Goal: Information Seeking & Learning: Learn about a topic

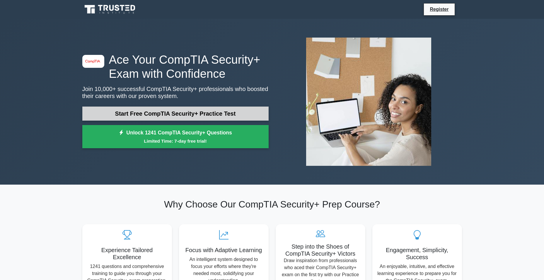
click at [155, 113] on link "Start Free CompTIA Security+ Practice Test" at bounding box center [175, 113] width 186 height 14
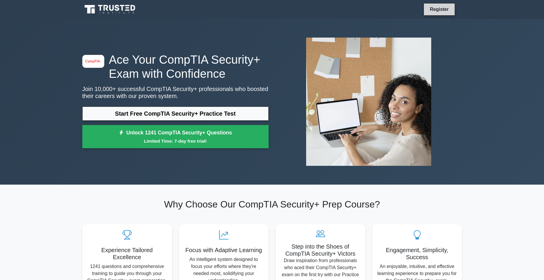
click at [440, 10] on link "Register" at bounding box center [440, 9] width 26 height 7
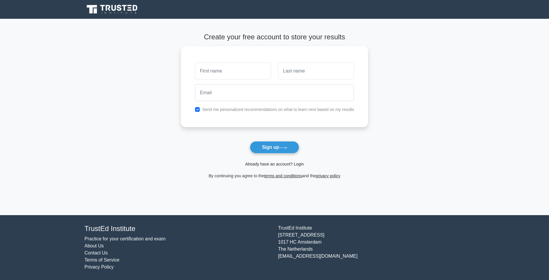
click at [275, 162] on link "Already have an account? Login" at bounding box center [274, 164] width 59 height 5
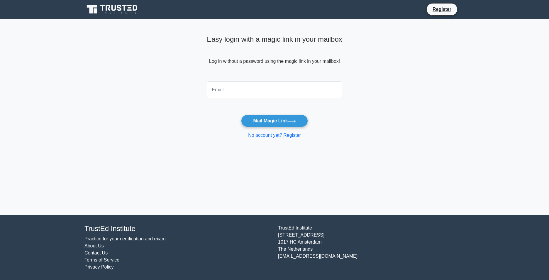
click at [254, 86] on input "email" at bounding box center [274, 89] width 135 height 17
type input "jeffcokely25@gmail.com"
click at [264, 119] on button "Mail Magic Link" at bounding box center [274, 121] width 67 height 12
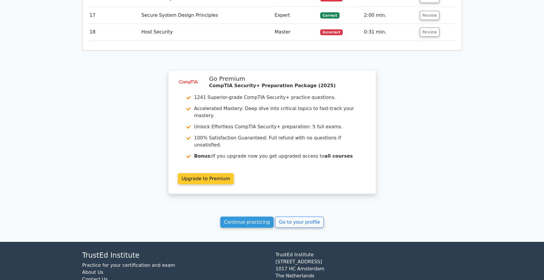
scroll to position [1005, 0]
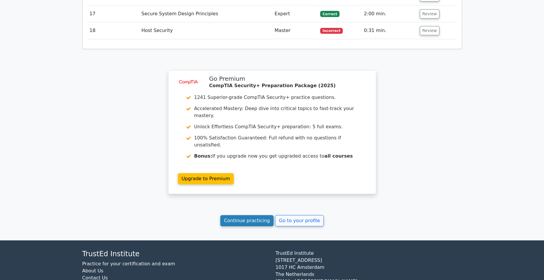
click at [257, 215] on link "Continue practicing" at bounding box center [247, 220] width 54 height 11
click at [247, 215] on link "Continue practicing" at bounding box center [247, 220] width 54 height 11
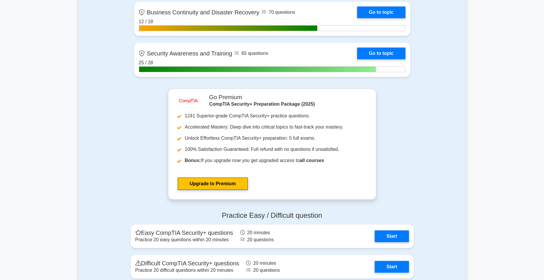
scroll to position [1407, 0]
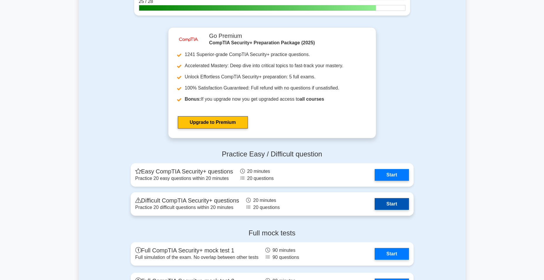
click at [386, 204] on link "Start" at bounding box center [392, 204] width 34 height 12
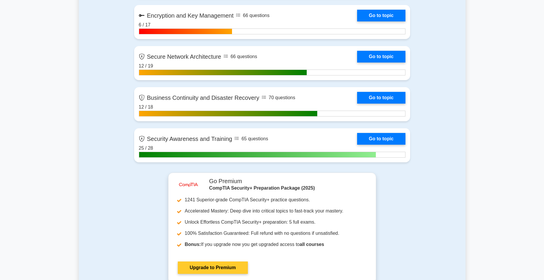
scroll to position [1114, 0]
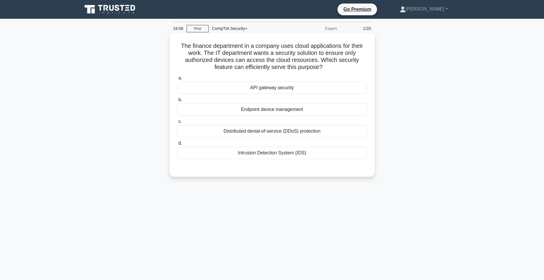
click at [311, 115] on div "Endpoint device management" at bounding box center [272, 109] width 190 height 12
click at [177, 102] on input "b. Endpoint device management" at bounding box center [177, 100] width 0 height 4
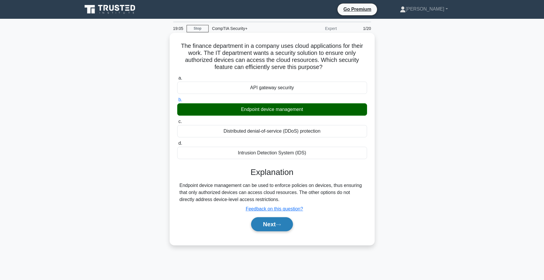
click at [276, 225] on button "Next" at bounding box center [272, 224] width 42 height 14
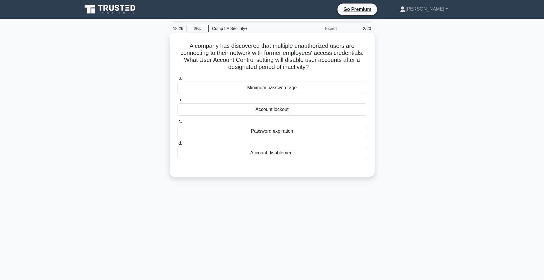
click at [294, 152] on div "Account disablement" at bounding box center [272, 153] width 190 height 12
click at [177, 145] on input "d. Account disablement" at bounding box center [177, 143] width 0 height 4
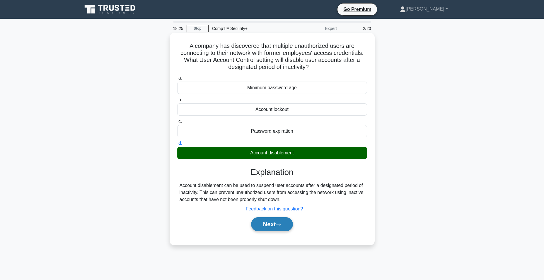
click at [279, 225] on icon at bounding box center [278, 224] width 5 height 2
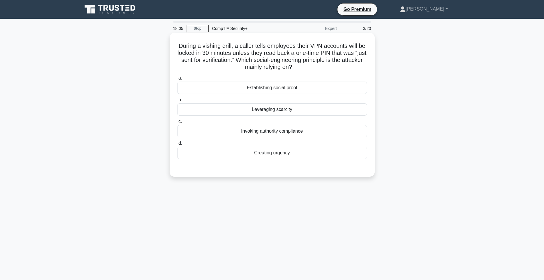
click at [235, 152] on div "Creating urgency" at bounding box center [272, 153] width 190 height 12
click at [177, 145] on input "d. Creating urgency" at bounding box center [177, 143] width 0 height 4
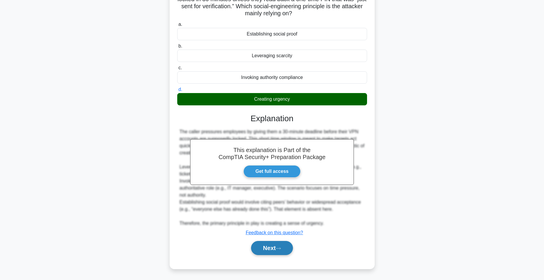
click at [280, 247] on icon at bounding box center [278, 248] width 5 height 3
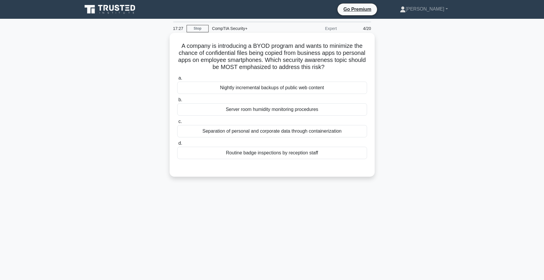
click at [240, 133] on div "Separation of personal and corporate data through containerization" at bounding box center [272, 131] width 190 height 12
click at [177, 123] on input "c. Separation of personal and corporate data through containerization" at bounding box center [177, 122] width 0 height 4
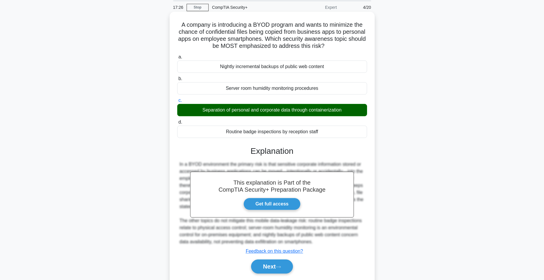
scroll to position [40, 0]
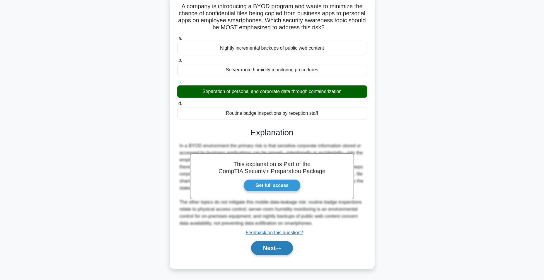
click at [278, 245] on button "Next" at bounding box center [272, 248] width 42 height 14
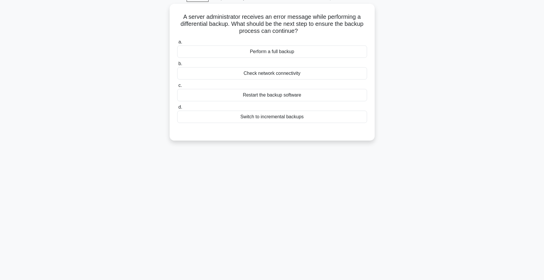
scroll to position [0, 0]
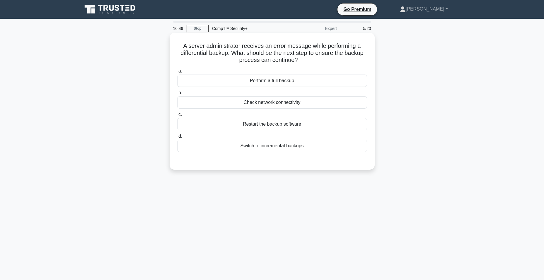
click at [295, 102] on div "Check network connectivity" at bounding box center [272, 102] width 190 height 12
click at [177, 95] on input "b. Check network connectivity" at bounding box center [177, 93] width 0 height 4
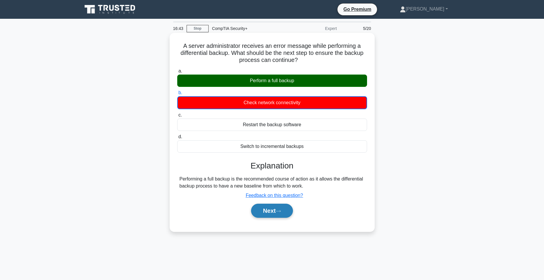
click at [270, 215] on button "Next" at bounding box center [272, 210] width 42 height 14
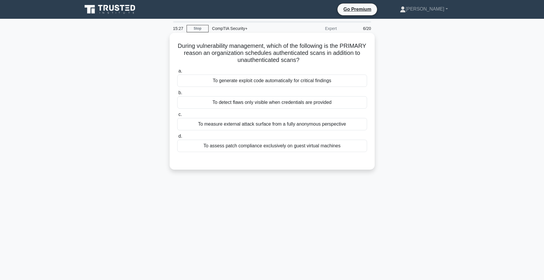
click at [213, 103] on div "To detect flaws only visible when credentials are provided" at bounding box center [272, 102] width 190 height 12
click at [177, 95] on input "b. To detect flaws only visible when credentials are provided" at bounding box center [177, 93] width 0 height 4
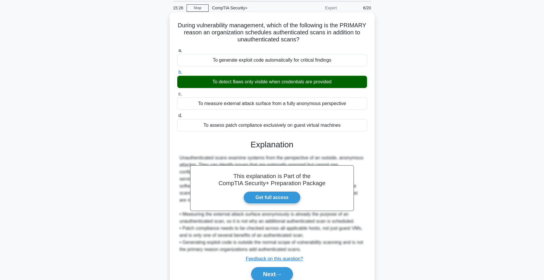
scroll to position [47, 0]
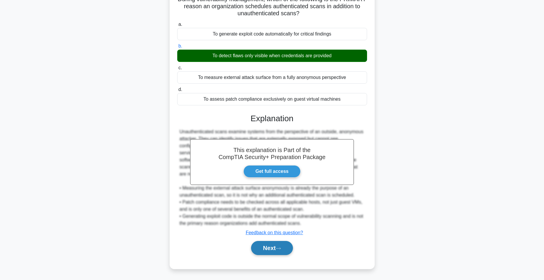
drag, startPoint x: 274, startPoint y: 240, endPoint x: 274, endPoint y: 243, distance: 3.9
click at [274, 243] on div "Next" at bounding box center [272, 247] width 190 height 19
click at [274, 243] on button "Next" at bounding box center [272, 248] width 42 height 14
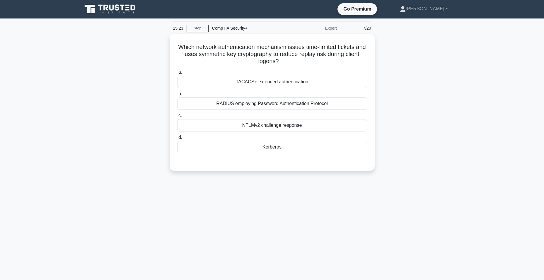
scroll to position [0, 0]
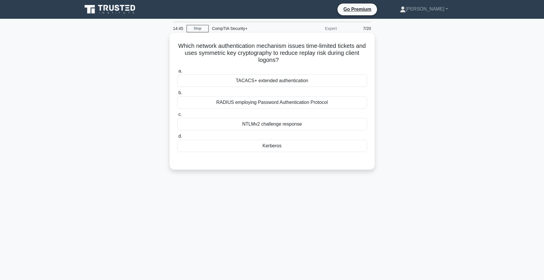
click at [258, 148] on div "Kerberos" at bounding box center [272, 146] width 190 height 12
click at [177, 138] on input "d. Kerberos" at bounding box center [177, 136] width 0 height 4
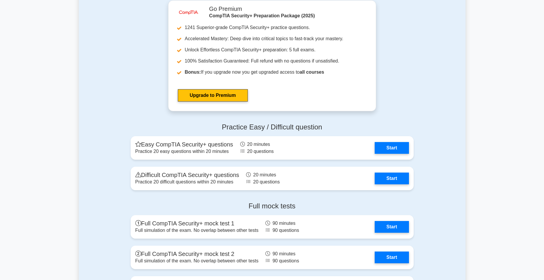
scroll to position [1437, 0]
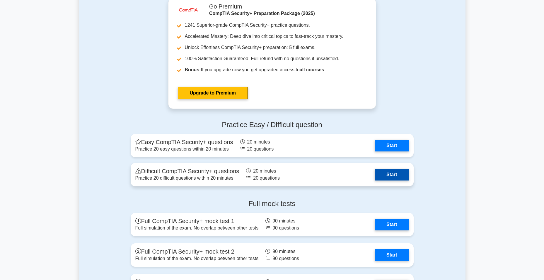
click at [393, 175] on link "Start" at bounding box center [392, 175] width 34 height 12
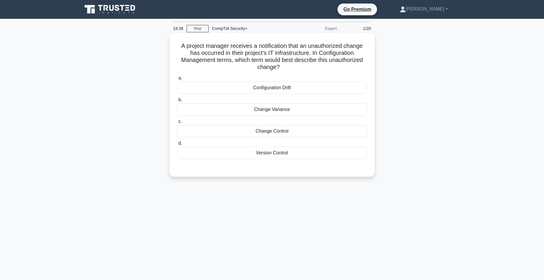
click at [235, 108] on div "Change Variance" at bounding box center [272, 109] width 190 height 12
click at [177, 102] on input "b. Change Variance" at bounding box center [177, 100] width 0 height 4
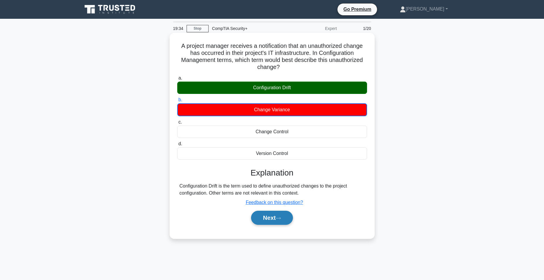
click at [278, 212] on button "Next" at bounding box center [272, 218] width 42 height 14
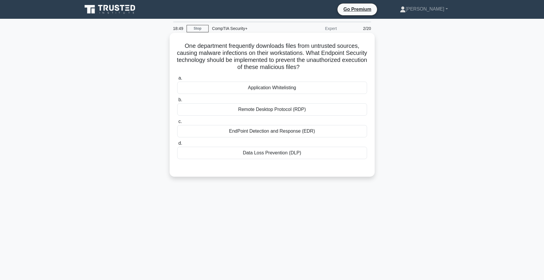
click at [265, 132] on div "EndPoint Detection and Response (EDR)" at bounding box center [272, 131] width 190 height 12
click at [177, 123] on input "c. EndPoint Detection and Response (EDR)" at bounding box center [177, 122] width 0 height 4
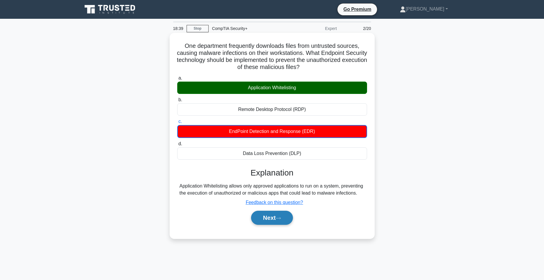
click at [274, 212] on button "Next" at bounding box center [272, 218] width 42 height 14
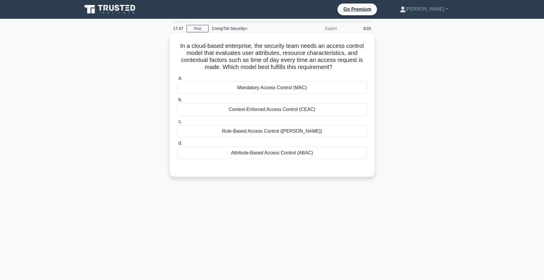
click at [240, 150] on div "Attribute-Based Access Control (ABAC)" at bounding box center [272, 153] width 190 height 12
click at [177, 145] on input "d. Attribute-Based Access Control (ABAC)" at bounding box center [177, 143] width 0 height 4
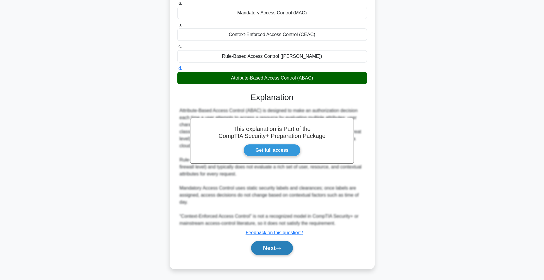
click at [277, 250] on button "Next" at bounding box center [272, 248] width 42 height 14
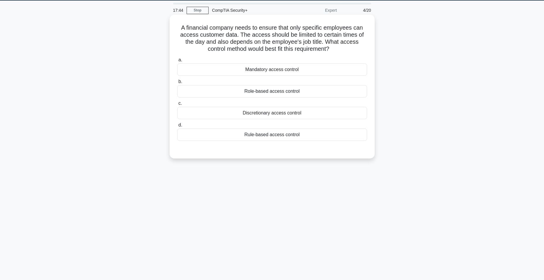
scroll to position [8, 0]
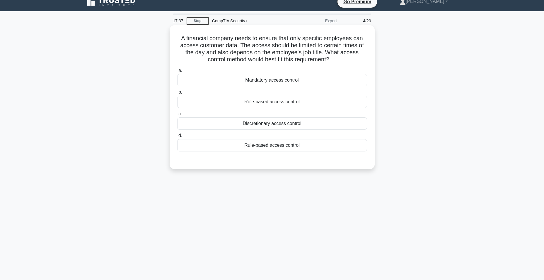
click at [228, 101] on div "Role-based access control" at bounding box center [272, 102] width 190 height 12
click at [177, 94] on input "b. Role-based access control" at bounding box center [177, 92] width 0 height 4
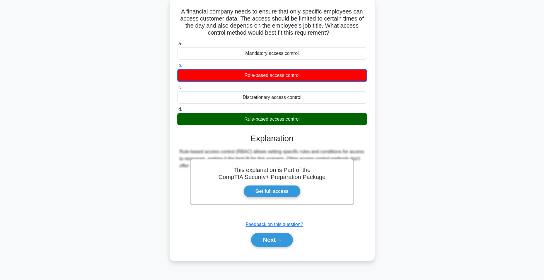
scroll to position [37, 0]
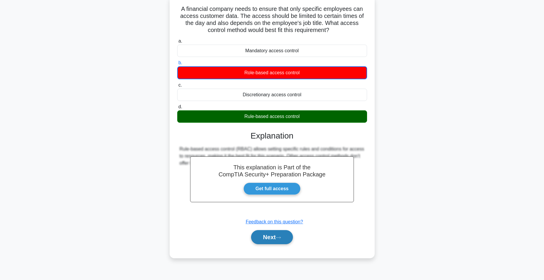
click at [273, 232] on button "Next" at bounding box center [272, 237] width 42 height 14
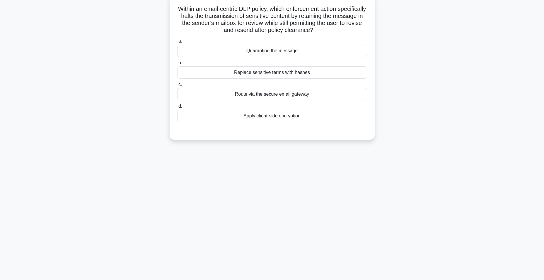
click at [269, 49] on div "Quarantine the message" at bounding box center [272, 51] width 190 height 12
click at [177, 43] on input "a. Quarantine the message" at bounding box center [177, 41] width 0 height 4
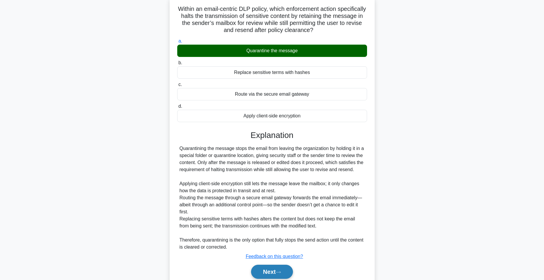
click at [275, 268] on button "Next" at bounding box center [272, 271] width 42 height 14
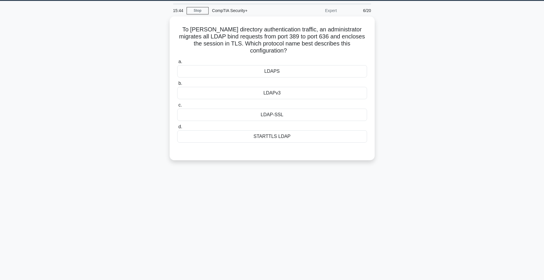
scroll to position [8, 0]
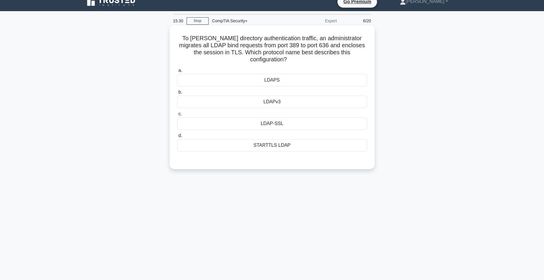
click at [228, 74] on div "LDAPS" at bounding box center [272, 80] width 190 height 12
click at [177, 69] on input "a. LDAPS" at bounding box center [177, 71] width 0 height 4
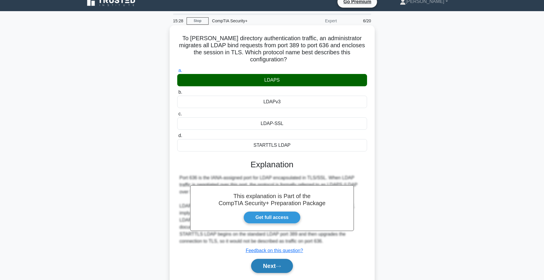
click at [285, 259] on button "Next" at bounding box center [272, 266] width 42 height 14
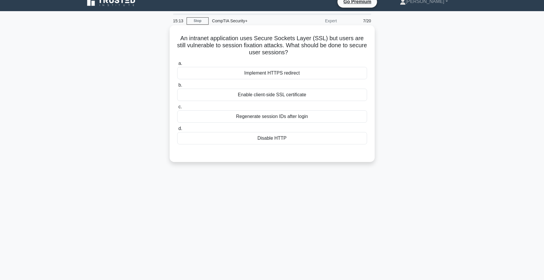
click at [241, 99] on div "Enable client-side SSL certificate" at bounding box center [272, 95] width 190 height 12
click at [177, 87] on input "b. Enable client-side SSL certificate" at bounding box center [177, 85] width 0 height 4
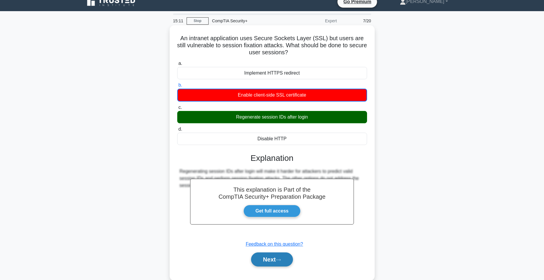
click at [280, 261] on icon at bounding box center [278, 259] width 5 height 3
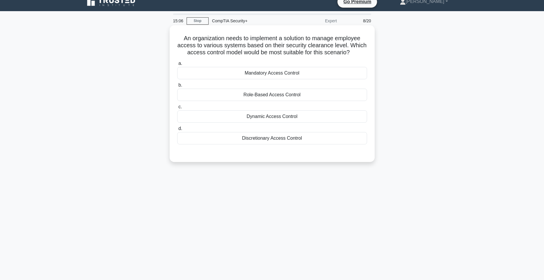
click at [297, 96] on div "Role-Based Access Control" at bounding box center [272, 95] width 190 height 12
click at [177, 87] on input "b. Role-Based Access Control" at bounding box center [177, 85] width 0 height 4
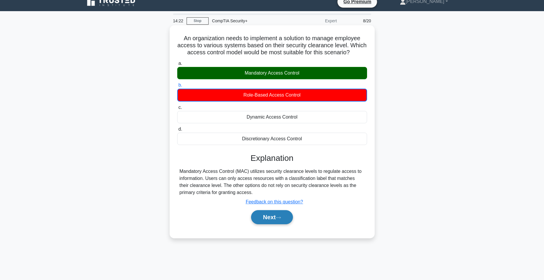
click at [268, 219] on button "Next" at bounding box center [272, 217] width 42 height 14
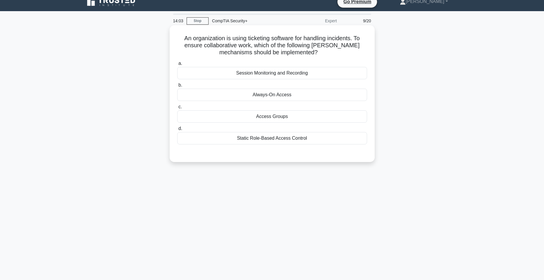
click at [268, 72] on div "Session Monitoring and Recording" at bounding box center [272, 73] width 190 height 12
click at [177, 65] on input "a. Session Monitoring and Recording" at bounding box center [177, 64] width 0 height 4
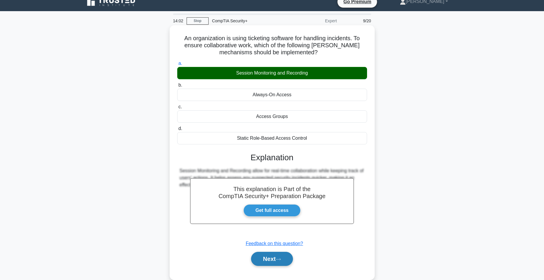
click at [274, 256] on button "Next" at bounding box center [272, 259] width 42 height 14
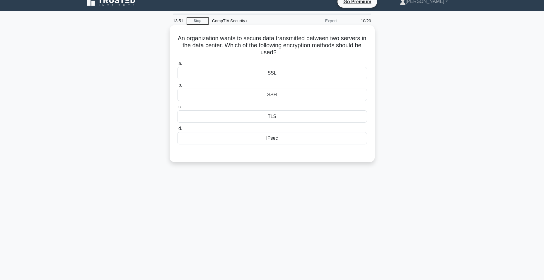
click at [262, 70] on div "SSL" at bounding box center [272, 73] width 190 height 12
click at [177, 65] on input "a. SSL" at bounding box center [177, 64] width 0 height 4
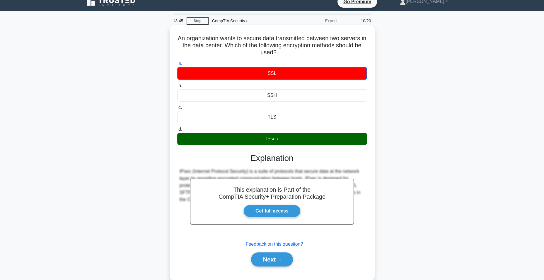
click at [271, 270] on div "a. SSL b. SSH c. d." at bounding box center [272, 166] width 191 height 215
click at [269, 266] on button "Next" at bounding box center [272, 259] width 42 height 14
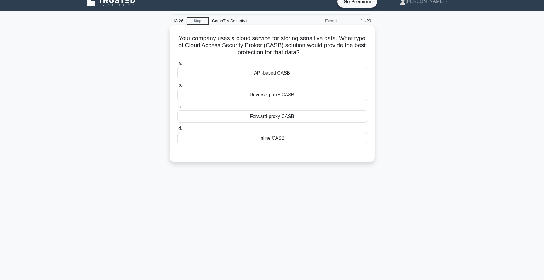
click at [262, 72] on div "API-based CASB" at bounding box center [272, 73] width 190 height 12
click at [177, 65] on input "a. API-based CASB" at bounding box center [177, 64] width 0 height 4
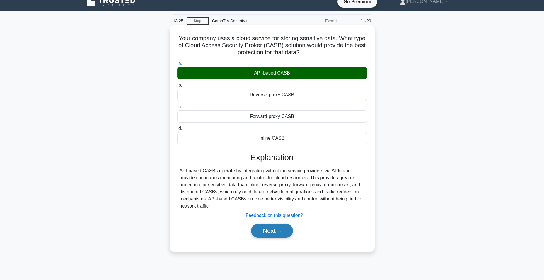
click at [268, 233] on button "Next" at bounding box center [272, 230] width 42 height 14
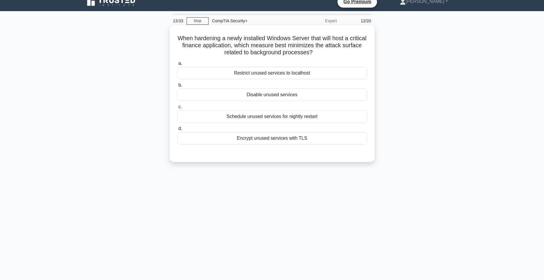
click at [205, 95] on div "Disable unused services" at bounding box center [272, 95] width 190 height 12
click at [177, 87] on input "b. Disable unused services" at bounding box center [177, 85] width 0 height 4
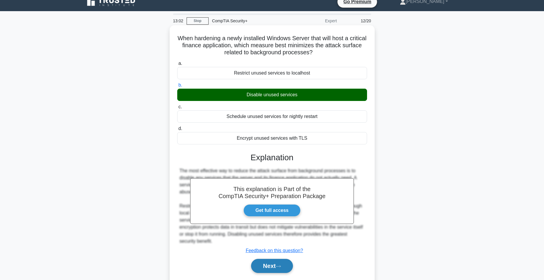
click at [259, 265] on button "Next" at bounding box center [272, 266] width 42 height 14
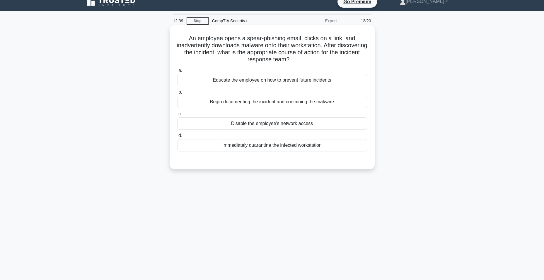
click at [235, 145] on div "Immediately quarantine the infected workstation" at bounding box center [272, 145] width 190 height 12
click at [177, 138] on input "d. Immediately quarantine the infected workstation" at bounding box center [177, 136] width 0 height 4
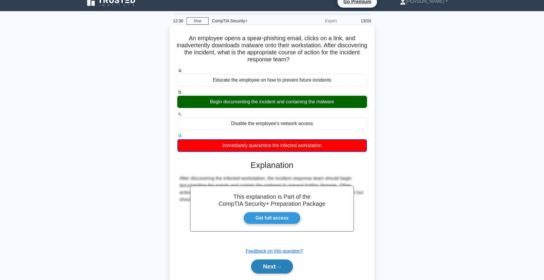
click at [267, 268] on button "Next" at bounding box center [272, 266] width 42 height 14
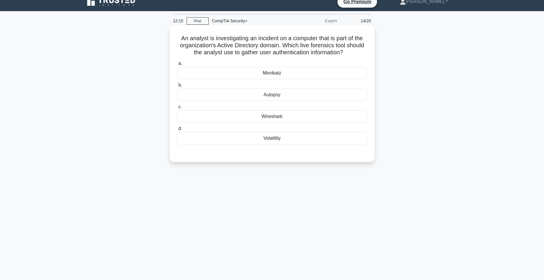
click at [190, 90] on div "Autopsy" at bounding box center [272, 95] width 190 height 12
click at [177, 87] on input "b. Autopsy" at bounding box center [177, 85] width 0 height 4
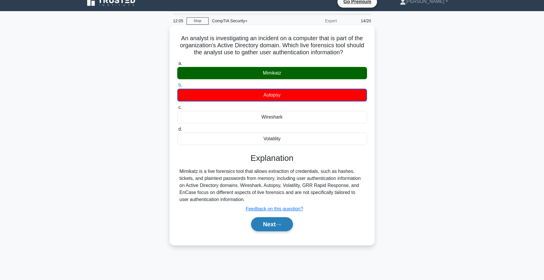
click at [267, 231] on button "Next" at bounding box center [272, 224] width 42 height 14
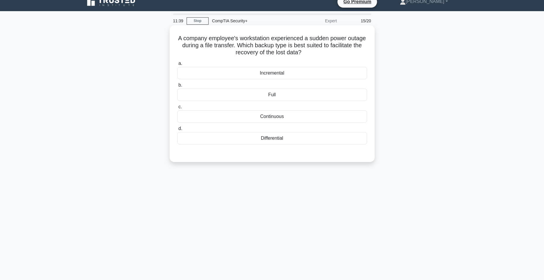
click at [276, 99] on div "Full" at bounding box center [272, 95] width 190 height 12
click at [177, 87] on input "b. Full" at bounding box center [177, 85] width 0 height 4
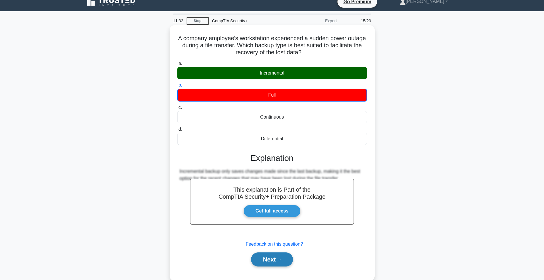
click at [282, 262] on button "Next" at bounding box center [272, 259] width 42 height 14
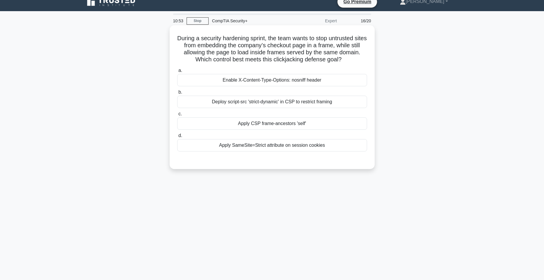
click at [272, 104] on div "Deploy script-src 'strict-dynamic' in CSP to restrict framing" at bounding box center [272, 102] width 190 height 12
click at [177, 94] on input "b. Deploy script-src 'strict-dynamic' in CSP to restrict framing" at bounding box center [177, 92] width 0 height 4
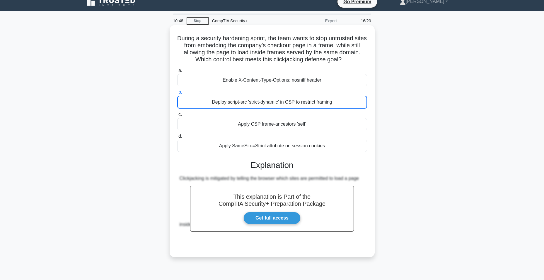
click at [268, 101] on div "Deploy script-src 'strict-dynamic' in CSP to restrict framing" at bounding box center [272, 102] width 190 height 13
click at [177, 94] on input "b. Deploy script-src 'strict-dynamic' in CSP to restrict framing" at bounding box center [177, 92] width 0 height 4
click at [258, 98] on div "Deploy script-src 'strict-dynamic' in CSP to restrict framing" at bounding box center [272, 102] width 190 height 13
click at [177, 94] on input "b. Deploy script-src 'strict-dynamic' in CSP to restrict framing" at bounding box center [177, 92] width 0 height 4
click at [258, 98] on div "Deploy script-src 'strict-dynamic' in CSP to restrict framing" at bounding box center [272, 102] width 190 height 13
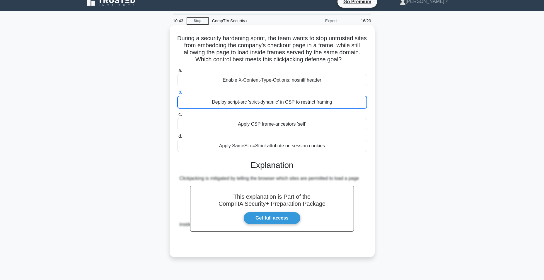
click at [177, 94] on input "b. Deploy script-src 'strict-dynamic' in CSP to restrict framing" at bounding box center [177, 92] width 0 height 4
drag, startPoint x: 258, startPoint y: 98, endPoint x: 275, endPoint y: 104, distance: 17.3
click at [275, 104] on div "Deploy script-src 'strict-dynamic' in CSP to restrict framing" at bounding box center [272, 102] width 190 height 13
click at [177, 94] on input "b. Deploy script-src 'strict-dynamic' in CSP to restrict framing" at bounding box center [177, 92] width 0 height 4
click at [275, 104] on div "Deploy script-src 'strict-dynamic' in CSP to restrict framing" at bounding box center [272, 102] width 190 height 13
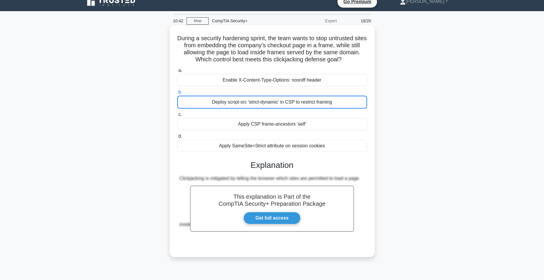
click at [177, 94] on input "b. Deploy script-src 'strict-dynamic' in CSP to restrict framing" at bounding box center [177, 92] width 0 height 4
click at [275, 104] on div "Deploy script-src 'strict-dynamic' in CSP to restrict framing" at bounding box center [272, 102] width 190 height 13
click at [177, 94] on input "b. Deploy script-src 'strict-dynamic' in CSP to restrict framing" at bounding box center [177, 92] width 0 height 4
click at [275, 104] on div "Deploy script-src 'strict-dynamic' in CSP to restrict framing" at bounding box center [272, 102] width 190 height 13
click at [177, 94] on input "b. Deploy script-src 'strict-dynamic' in CSP to restrict framing" at bounding box center [177, 92] width 0 height 4
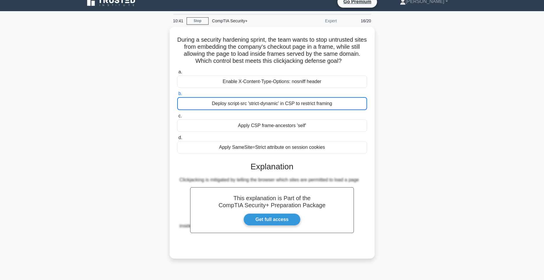
drag, startPoint x: 275, startPoint y: 104, endPoint x: 388, endPoint y: 107, distance: 112.9
click at [388, 107] on div "During a security hardening sprint, the team wants to stop untrusted sites from…" at bounding box center [272, 146] width 387 height 238
click at [376, 102] on div "During a security hardening sprint, the team wants to stop untrusted sites from…" at bounding box center [272, 146] width 387 height 238
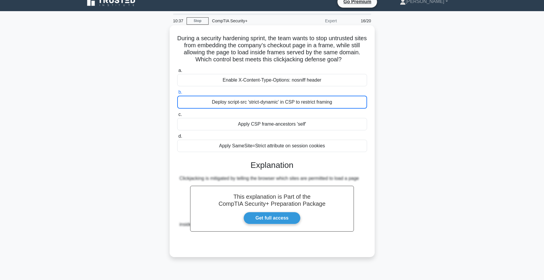
click at [345, 104] on div "Deploy script-src 'strict-dynamic' in CSP to restrict framing" at bounding box center [272, 102] width 190 height 13
click at [177, 94] on input "b. Deploy script-src 'strict-dynamic' in CSP to restrict framing" at bounding box center [177, 92] width 0 height 4
click at [345, 104] on div "Deploy script-src 'strict-dynamic' in CSP to restrict framing" at bounding box center [272, 102] width 190 height 13
click at [177, 94] on input "b. Deploy script-src 'strict-dynamic' in CSP to restrict framing" at bounding box center [177, 92] width 0 height 4
click at [333, 120] on div "Apply CSP frame-ancestors 'self'" at bounding box center [272, 124] width 190 height 12
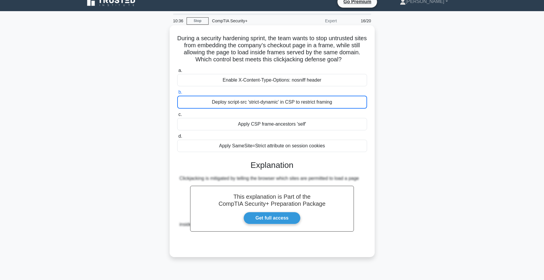
click at [177, 116] on input "c. Apply CSP frame-ancestors 'self'" at bounding box center [177, 115] width 0 height 4
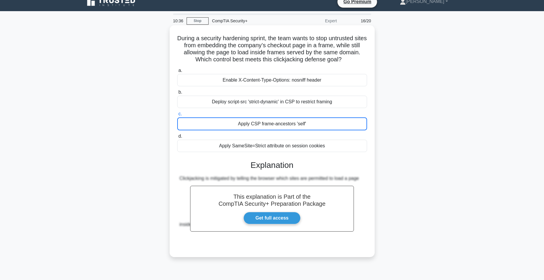
click at [332, 124] on div "Apply CSP frame-ancestors 'self'" at bounding box center [272, 123] width 190 height 13
click at [177, 116] on input "c. Apply CSP frame-ancestors 'self'" at bounding box center [177, 114] width 0 height 4
click at [326, 107] on div "Deploy script-src 'strict-dynamic' in CSP to restrict framing" at bounding box center [272, 102] width 190 height 12
click at [177, 94] on input "b. Deploy script-src 'strict-dynamic' in CSP to restrict framing" at bounding box center [177, 92] width 0 height 4
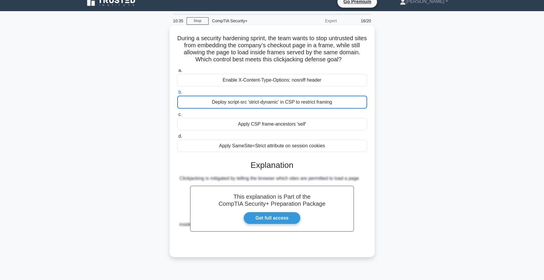
click at [326, 104] on div "Deploy script-src 'strict-dynamic' in CSP to restrict framing" at bounding box center [272, 102] width 190 height 13
click at [177, 94] on input "b. Deploy script-src 'strict-dynamic' in CSP to restrict framing" at bounding box center [177, 92] width 0 height 4
click at [326, 104] on div "Deploy script-src 'strict-dynamic' in CSP to restrict framing" at bounding box center [272, 102] width 190 height 13
click at [177, 94] on input "b. Deploy script-src 'strict-dynamic' in CSP to restrict framing" at bounding box center [177, 92] width 0 height 4
drag, startPoint x: 326, startPoint y: 104, endPoint x: 258, endPoint y: 97, distance: 68.4
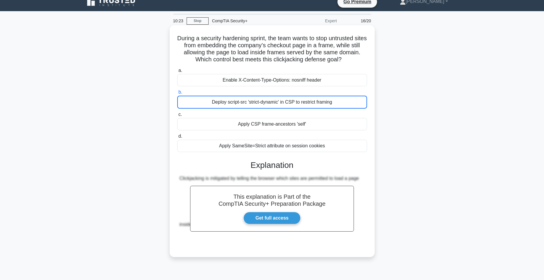
click at [258, 97] on label "b. Deploy script-src 'strict-dynamic' in CSP to restrict framing" at bounding box center [272, 99] width 190 height 20
click at [177, 94] on input "b. Deploy script-src 'strict-dynamic' in CSP to restrict framing" at bounding box center [177, 92] width 0 height 4
click at [255, 108] on div "Deploy script-src 'strict-dynamic' in CSP to restrict framing" at bounding box center [272, 102] width 190 height 13
click at [177, 94] on input "b. Deploy script-src 'strict-dynamic' in CSP to restrict framing" at bounding box center [177, 92] width 0 height 4
click at [257, 106] on div "Deploy script-src 'strict-dynamic' in CSP to restrict framing" at bounding box center [272, 102] width 190 height 13
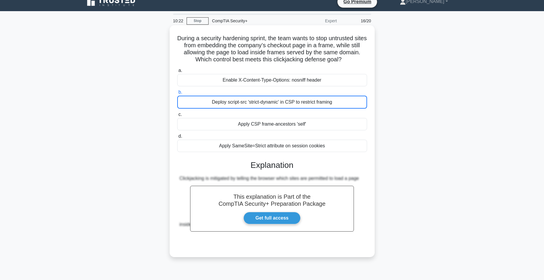
click at [177, 94] on input "b. Deploy script-src 'strict-dynamic' in CSP to restrict framing" at bounding box center [177, 92] width 0 height 4
click at [257, 106] on div "Deploy script-src 'strict-dynamic' in CSP to restrict framing" at bounding box center [272, 102] width 190 height 13
click at [177, 94] on input "b. Deploy script-src 'strict-dynamic' in CSP to restrict framing" at bounding box center [177, 92] width 0 height 4
click at [257, 106] on div "Deploy script-src 'strict-dynamic' in CSP to restrict framing" at bounding box center [272, 102] width 190 height 13
click at [177, 94] on input "b. Deploy script-src 'strict-dynamic' in CSP to restrict framing" at bounding box center [177, 92] width 0 height 4
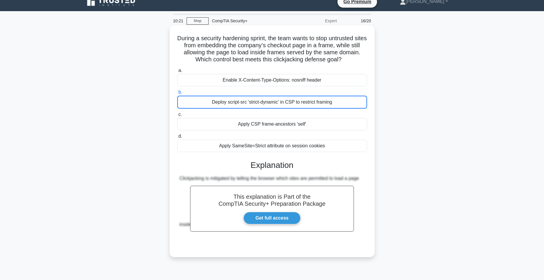
click at [257, 106] on div "Deploy script-src 'strict-dynamic' in CSP to restrict framing" at bounding box center [272, 102] width 190 height 13
click at [177, 94] on input "b. Deploy script-src 'strict-dynamic' in CSP to restrict framing" at bounding box center [177, 92] width 0 height 4
click at [257, 106] on div "Deploy script-src 'strict-dynamic' in CSP to restrict framing" at bounding box center [272, 102] width 190 height 13
click at [177, 94] on input "b. Deploy script-src 'strict-dynamic' in CSP to restrict framing" at bounding box center [177, 92] width 0 height 4
click at [257, 106] on div "Deploy script-src 'strict-dynamic' in CSP to restrict framing" at bounding box center [272, 102] width 190 height 13
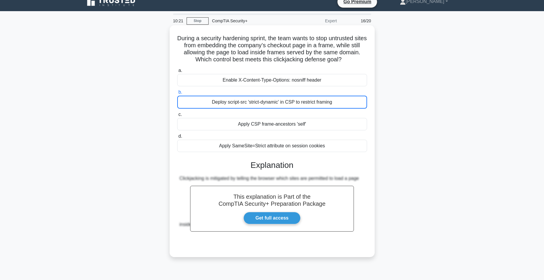
click at [177, 94] on input "b. Deploy script-src 'strict-dynamic' in CSP to restrict framing" at bounding box center [177, 92] width 0 height 4
drag, startPoint x: 257, startPoint y: 106, endPoint x: 347, endPoint y: 100, distance: 90.8
click at [347, 100] on div "Deploy script-src 'strict-dynamic' in CSP to restrict framing" at bounding box center [272, 102] width 190 height 13
click at [177, 94] on input "b. Deploy script-src 'strict-dynamic' in CSP to restrict framing" at bounding box center [177, 92] width 0 height 4
click at [348, 100] on div "Deploy script-src 'strict-dynamic' in CSP to restrict framing" at bounding box center [272, 102] width 190 height 13
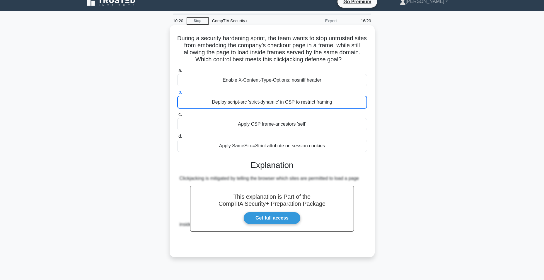
click at [177, 94] on input "b. Deploy script-src 'strict-dynamic' in CSP to restrict framing" at bounding box center [177, 92] width 0 height 4
click at [348, 101] on div "Deploy script-src 'strict-dynamic' in CSP to restrict framing" at bounding box center [272, 102] width 190 height 13
click at [177, 94] on input "b. Deploy script-src 'strict-dynamic' in CSP to restrict framing" at bounding box center [177, 92] width 0 height 4
click at [334, 126] on div "Apply CSP frame-ancestors 'self'" at bounding box center [272, 124] width 190 height 12
click at [177, 116] on input "c. Apply CSP frame-ancestors 'self'" at bounding box center [177, 115] width 0 height 4
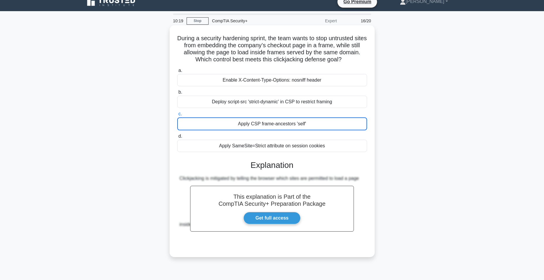
click at [328, 141] on div "Apply SameSite=Strict attribute on session cookies" at bounding box center [272, 146] width 190 height 12
click at [177, 138] on input "d. Apply SameSite=Strict attribute on session cookies" at bounding box center [177, 136] width 0 height 4
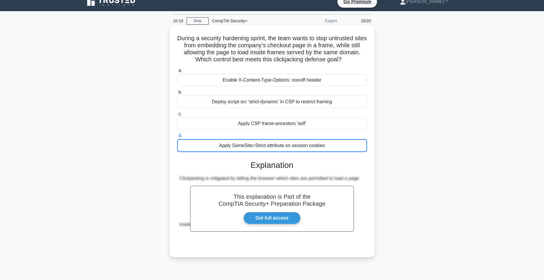
click at [326, 146] on div "Apply SameSite=Strict attribute on session cookies" at bounding box center [272, 145] width 190 height 13
click at [177, 138] on input "d. Apply SameSite=Strict attribute on session cookies" at bounding box center [177, 136] width 0 height 4
click at [322, 105] on div "Deploy script-src 'strict-dynamic' in CSP to restrict framing" at bounding box center [272, 102] width 190 height 12
click at [177, 94] on input "b. Deploy script-src 'strict-dynamic' in CSP to restrict framing" at bounding box center [177, 92] width 0 height 4
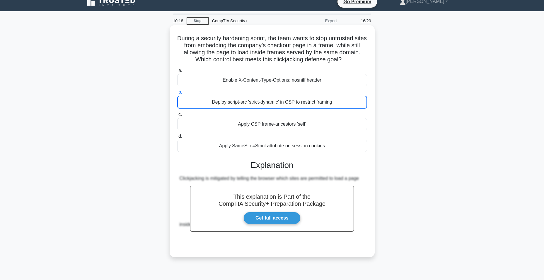
click at [329, 103] on div "Deploy script-src 'strict-dynamic' in CSP to restrict framing" at bounding box center [272, 102] width 190 height 13
click at [177, 94] on input "b. Deploy script-src 'strict-dynamic' in CSP to restrict framing" at bounding box center [177, 92] width 0 height 4
click at [346, 103] on div "Deploy script-src 'strict-dynamic' in CSP to restrict framing" at bounding box center [272, 102] width 190 height 13
click at [177, 94] on input "b. Deploy script-src 'strict-dynamic' in CSP to restrict framing" at bounding box center [177, 92] width 0 height 4
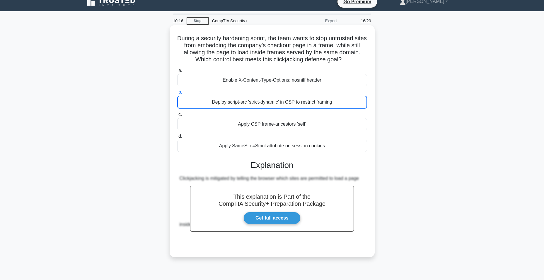
click at [328, 88] on div "a. Enable X-Content-Type-Options: nosniff header b. Deploy script-src 'strict-d…" at bounding box center [272, 109] width 197 height 87
click at [327, 86] on div "Enable X-Content-Type-Options: nosniff header" at bounding box center [272, 80] width 190 height 12
click at [177, 72] on input "a. Enable X-Content-Type-Options: nosniff header" at bounding box center [177, 71] width 0 height 4
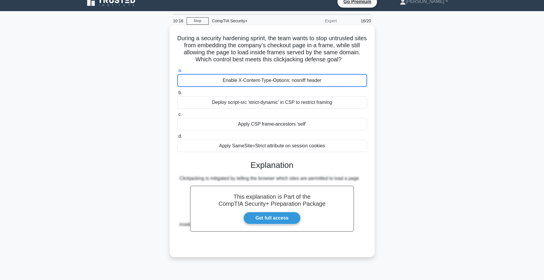
click at [327, 86] on div "Enable X-Content-Type-Options: nosniff header" at bounding box center [272, 80] width 190 height 13
click at [177, 72] on input "a. Enable X-Content-Type-Options: nosniff header" at bounding box center [177, 71] width 0 height 4
click at [327, 86] on div "Enable X-Content-Type-Options: nosniff header" at bounding box center [272, 80] width 190 height 13
click at [177, 72] on input "a. Enable X-Content-Type-Options: nosniff header" at bounding box center [177, 71] width 0 height 4
drag, startPoint x: 327, startPoint y: 86, endPoint x: 330, endPoint y: 107, distance: 21.9
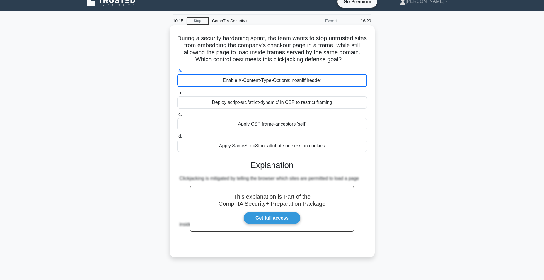
click at [330, 107] on div "Deploy script-src 'strict-dynamic' in CSP to restrict framing" at bounding box center [272, 102] width 190 height 12
click at [177, 95] on input "b. Deploy script-src 'strict-dynamic' in CSP to restrict framing" at bounding box center [177, 93] width 0 height 4
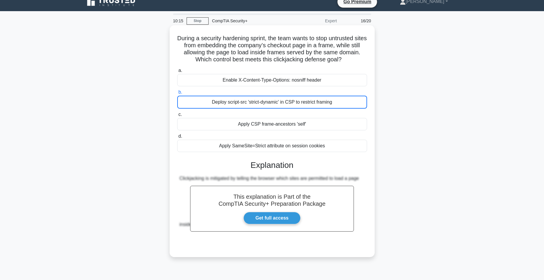
click at [330, 107] on div "Deploy script-src 'strict-dynamic' in CSP to restrict framing" at bounding box center [272, 102] width 190 height 13
click at [177, 94] on input "b. Deploy script-src 'strict-dynamic' in CSP to restrict framing" at bounding box center [177, 92] width 0 height 4
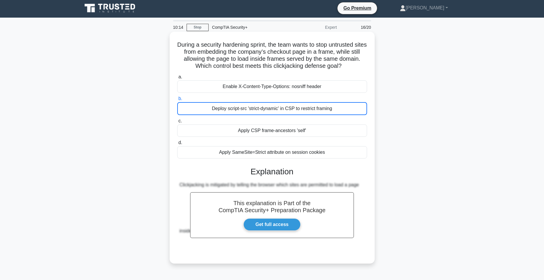
scroll to position [0, 0]
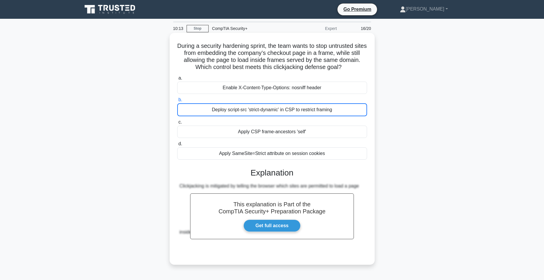
click at [321, 37] on div "During a security hardening sprint, the team wants to stop untrusted sites from…" at bounding box center [272, 148] width 201 height 227
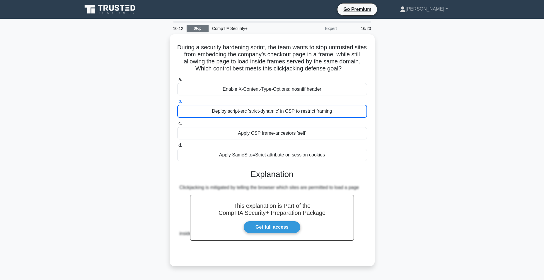
click at [192, 30] on link "Stop" at bounding box center [198, 28] width 22 height 7
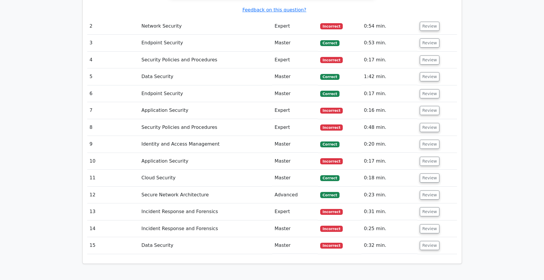
scroll to position [733, 0]
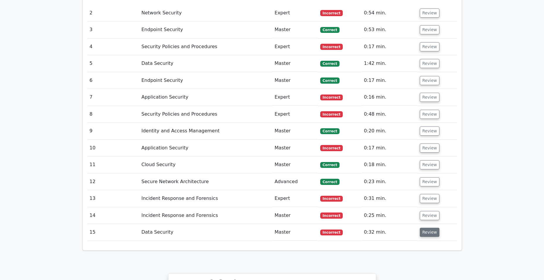
click at [430, 228] on button "Review" at bounding box center [430, 232] width 20 height 9
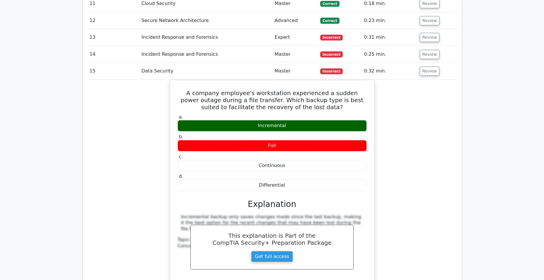
scroll to position [821, 0]
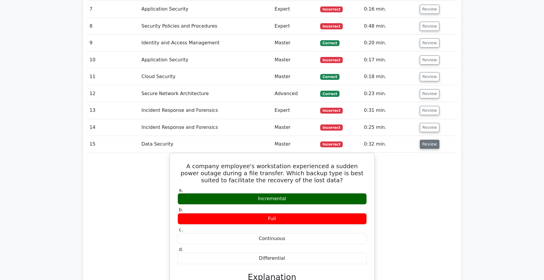
click at [427, 140] on button "Review" at bounding box center [430, 144] width 20 height 9
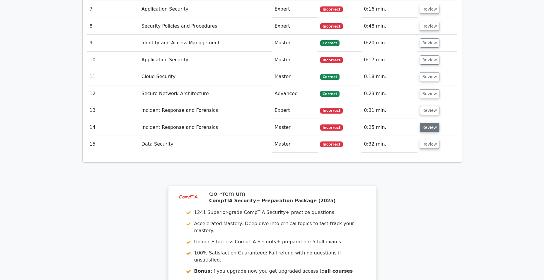
click at [422, 123] on button "Review" at bounding box center [430, 127] width 20 height 9
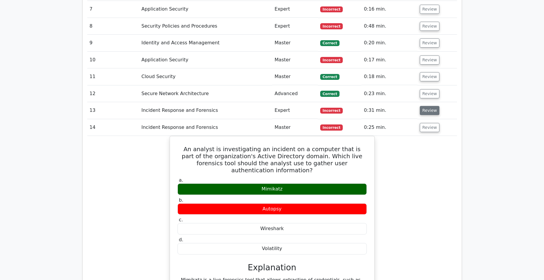
click at [423, 106] on button "Review" at bounding box center [430, 110] width 20 height 9
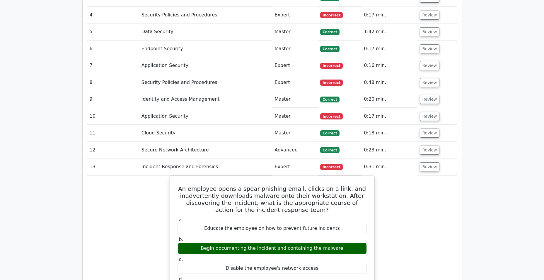
scroll to position [762, 0]
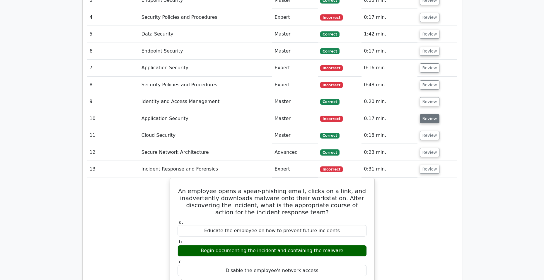
click at [424, 114] on button "Review" at bounding box center [430, 118] width 20 height 9
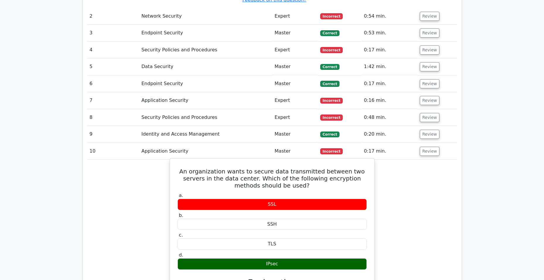
scroll to position [674, 0]
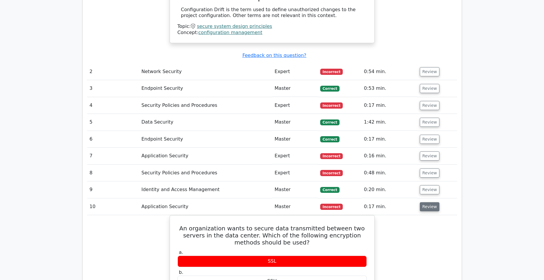
click at [434, 202] on button "Review" at bounding box center [430, 206] width 20 height 9
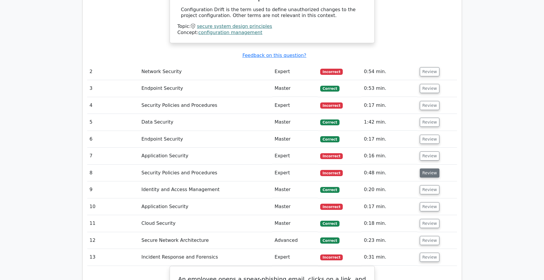
click at [422, 168] on button "Review" at bounding box center [430, 172] width 20 height 9
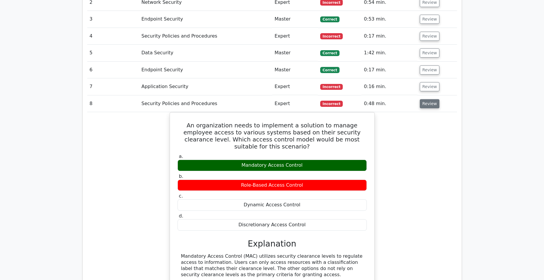
scroll to position [733, 0]
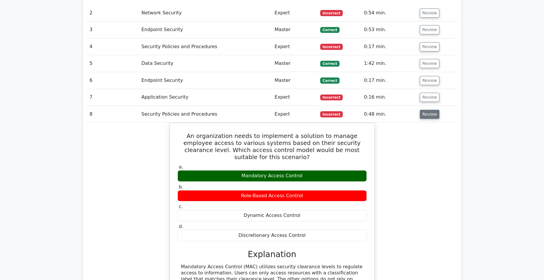
click at [427, 110] on button "Review" at bounding box center [430, 114] width 20 height 9
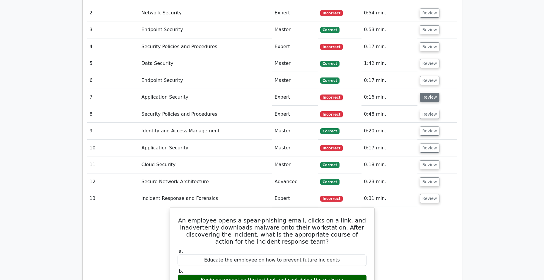
click at [426, 93] on button "Review" at bounding box center [430, 97] width 20 height 9
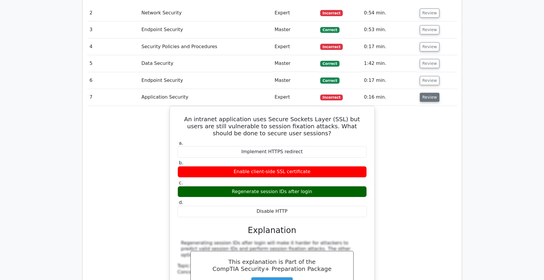
click at [421, 93] on button "Review" at bounding box center [430, 97] width 20 height 9
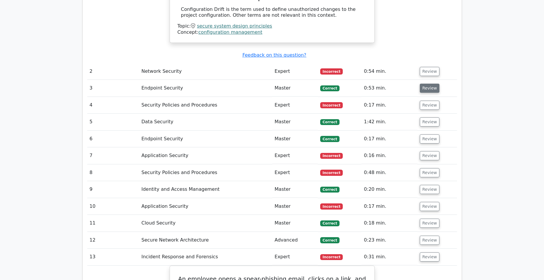
scroll to position [674, 0]
click at [428, 101] on button "Review" at bounding box center [430, 105] width 20 height 9
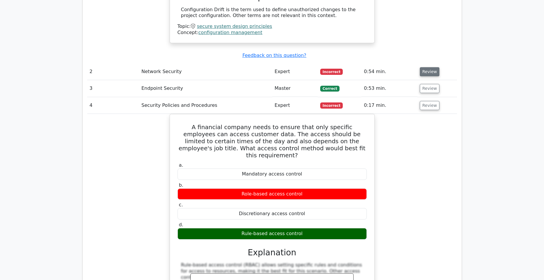
click at [426, 67] on button "Review" at bounding box center [430, 71] width 20 height 9
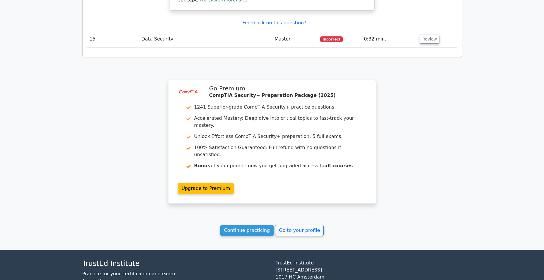
scroll to position [1856, 0]
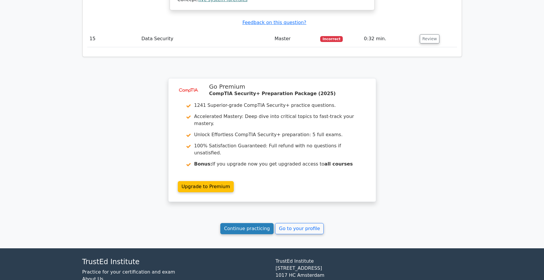
click at [235, 223] on link "Continue practicing" at bounding box center [247, 228] width 54 height 11
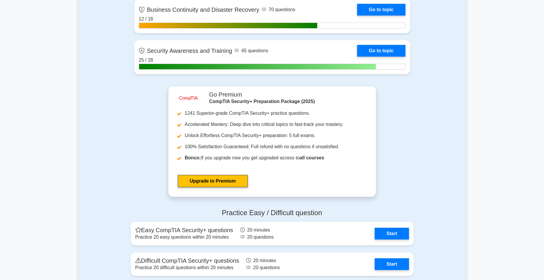
scroll to position [1437, 0]
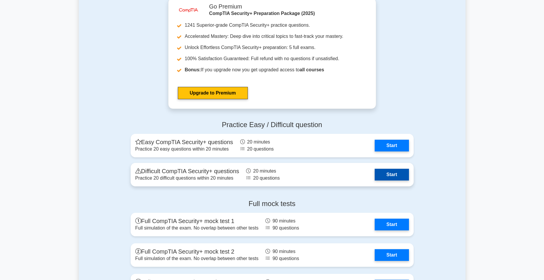
click at [406, 179] on link "Start" at bounding box center [392, 175] width 34 height 12
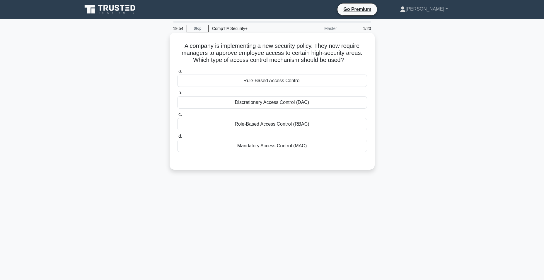
click at [224, 158] on div at bounding box center [272, 157] width 190 height 5
click at [225, 150] on div "Mandatory Access Control (MAC)" at bounding box center [272, 146] width 190 height 12
click at [177, 138] on input "d. Mandatory Access Control (MAC)" at bounding box center [177, 136] width 0 height 4
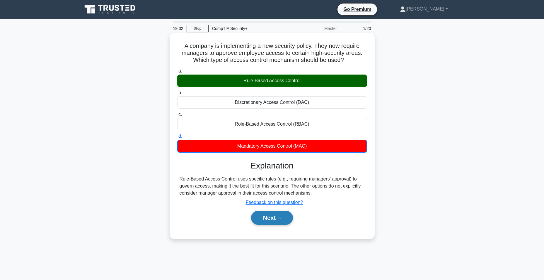
click at [292, 217] on button "Next" at bounding box center [272, 218] width 42 height 14
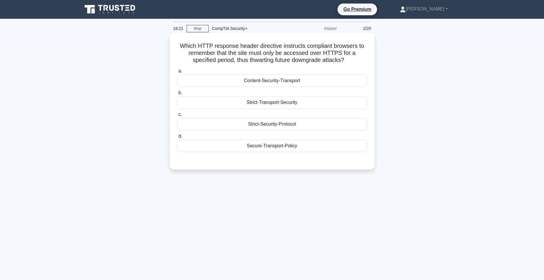
click at [241, 146] on div "Secure-Transport-Policy" at bounding box center [272, 146] width 190 height 12
click at [177, 138] on input "d. Secure-Transport-Policy" at bounding box center [177, 136] width 0 height 4
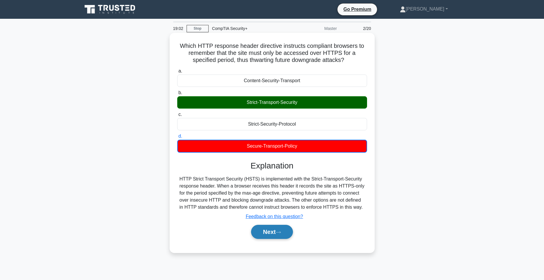
click at [270, 232] on button "Next" at bounding box center [272, 232] width 42 height 14
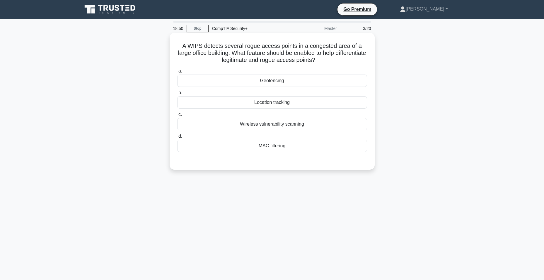
click at [260, 80] on div "Geofencing" at bounding box center [272, 80] width 190 height 12
click at [177, 73] on input "a. Geofencing" at bounding box center [177, 71] width 0 height 4
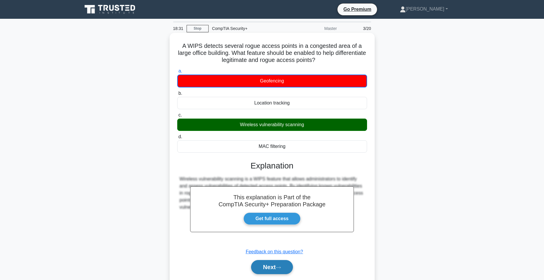
click at [273, 270] on button "Next" at bounding box center [272, 267] width 42 height 14
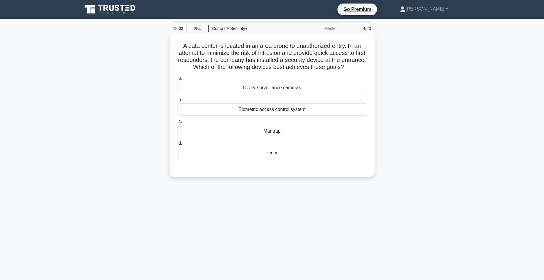
click at [218, 156] on div "Fence" at bounding box center [272, 153] width 190 height 12
click at [177, 145] on input "d. Fence" at bounding box center [177, 143] width 0 height 4
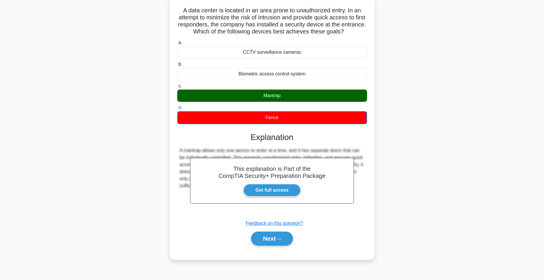
scroll to position [37, 0]
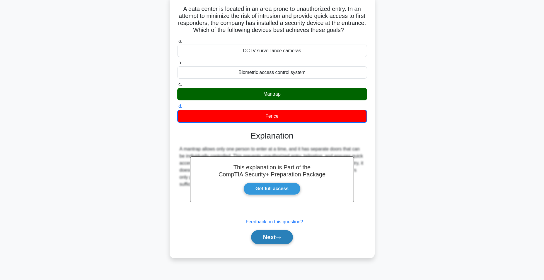
click at [270, 235] on button "Next" at bounding box center [272, 237] width 42 height 14
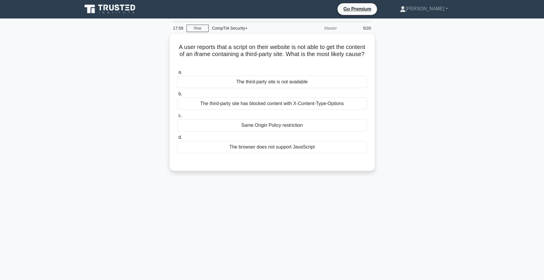
scroll to position [0, 0]
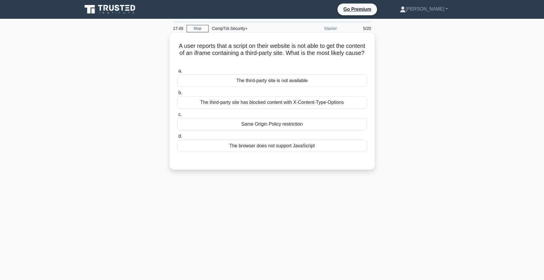
click at [243, 146] on div "The browser does not support JavaScript" at bounding box center [272, 146] width 190 height 12
click at [177, 138] on input "d. The browser does not support JavaScript" at bounding box center [177, 136] width 0 height 4
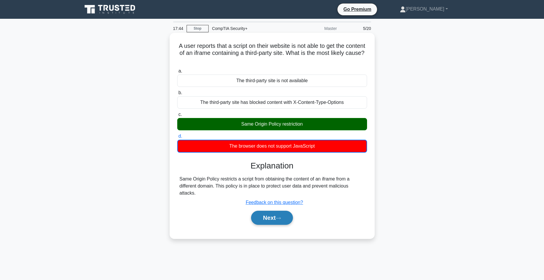
click at [268, 219] on button "Next" at bounding box center [272, 218] width 42 height 14
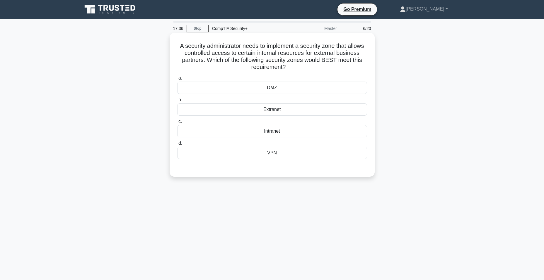
click at [281, 92] on div "DMZ" at bounding box center [272, 88] width 190 height 12
click at [177, 80] on input "a. DMZ" at bounding box center [177, 78] width 0 height 4
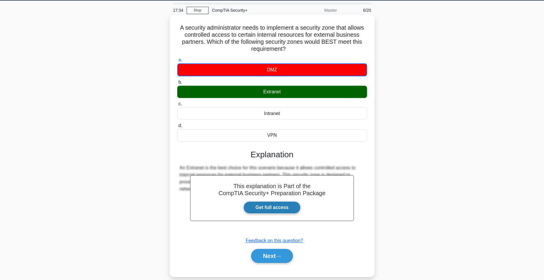
scroll to position [37, 0]
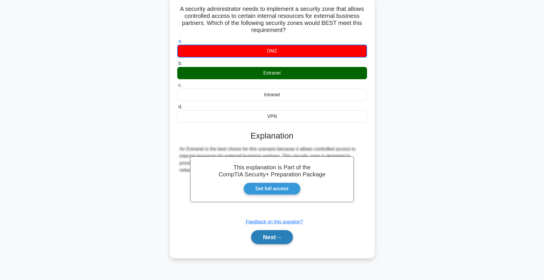
click at [263, 236] on button "Next" at bounding box center [272, 237] width 42 height 14
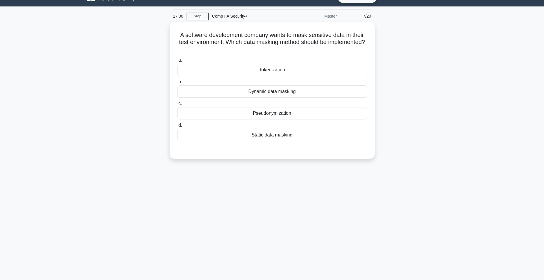
scroll to position [0, 0]
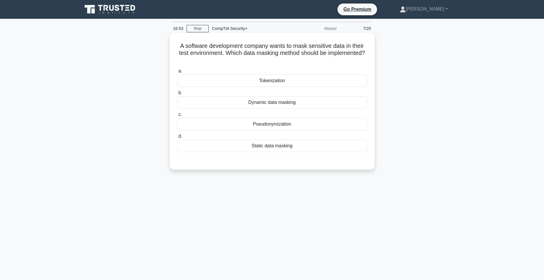
click at [228, 126] on div "Pseudonymization" at bounding box center [272, 124] width 190 height 12
click at [177, 116] on input "c. Pseudonymization" at bounding box center [177, 115] width 0 height 4
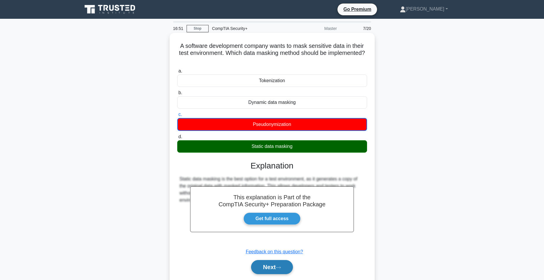
click at [272, 270] on button "Next" at bounding box center [272, 267] width 42 height 14
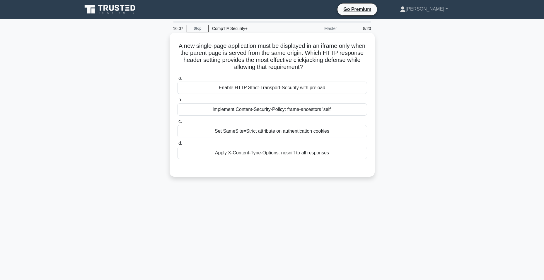
click at [257, 131] on div "Set SameSite=Strict attribute on authentication cookies" at bounding box center [272, 131] width 190 height 12
click at [177, 123] on input "c. Set SameSite=Strict attribute on authentication cookies" at bounding box center [177, 122] width 0 height 4
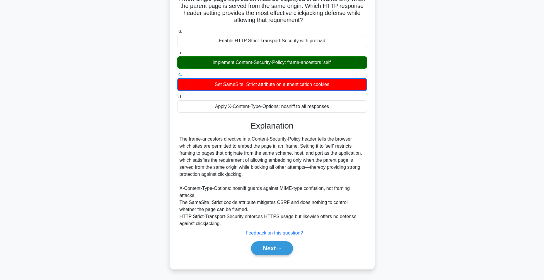
scroll to position [48, 0]
click at [283, 243] on button "Next" at bounding box center [272, 248] width 42 height 14
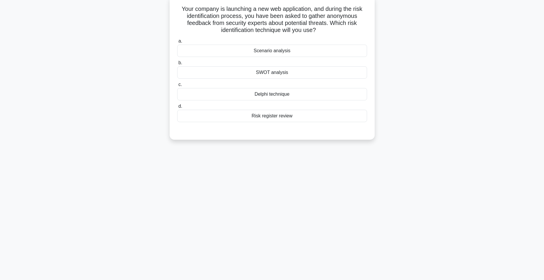
scroll to position [0, 0]
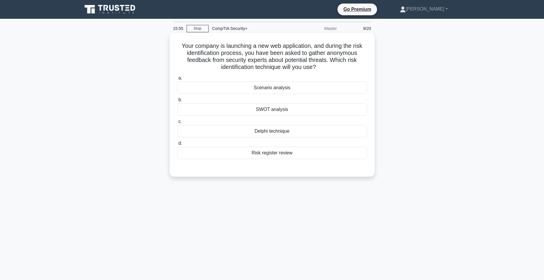
click at [198, 87] on div "Scenario analysis" at bounding box center [272, 88] width 190 height 12
click at [177, 80] on input "a. Scenario analysis" at bounding box center [177, 78] width 0 height 4
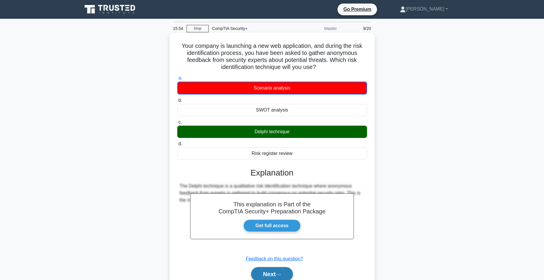
click at [268, 279] on button "Next" at bounding box center [272, 274] width 42 height 14
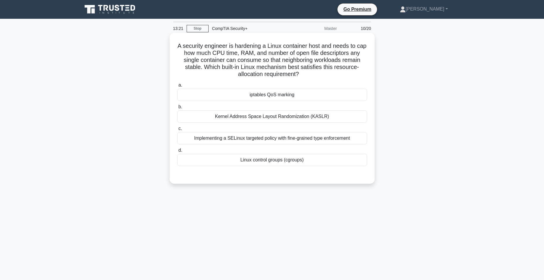
click at [286, 136] on div "Implementing a SELinux targeted policy with fine-grained type enforcement" at bounding box center [272, 138] width 190 height 12
click at [177, 130] on input "c. Implementing a SELinux targeted policy with fine-grained type enforcement" at bounding box center [177, 129] width 0 height 4
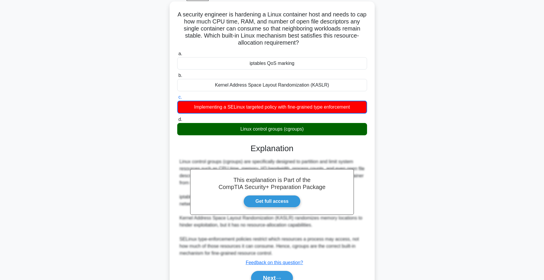
scroll to position [62, 0]
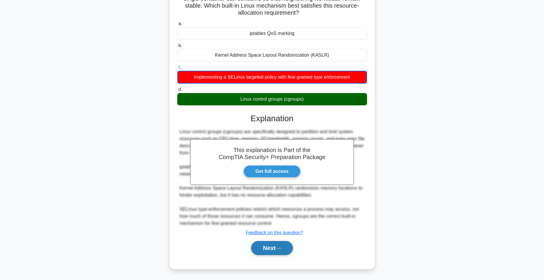
click at [261, 252] on button "Next" at bounding box center [272, 248] width 42 height 14
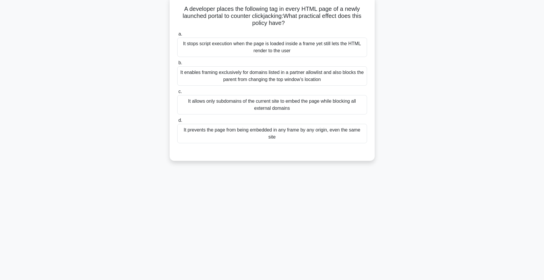
scroll to position [0, 0]
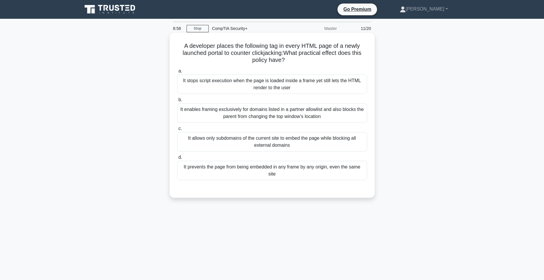
click at [229, 145] on div "It allows only subdomains of the current site to embed the page while blocking …" at bounding box center [272, 141] width 190 height 19
click at [177, 130] on input "c. It allows only subdomains of the current site to embed the page while blocki…" at bounding box center [177, 129] width 0 height 4
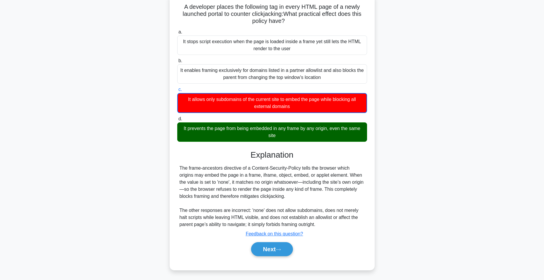
scroll to position [40, 0]
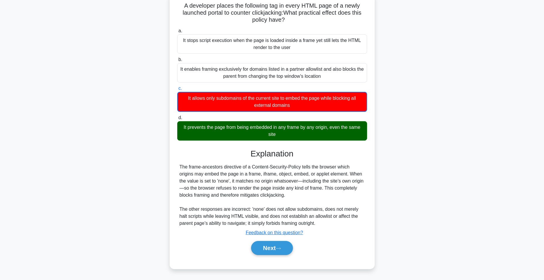
click at [266, 240] on div "Next" at bounding box center [272, 247] width 190 height 19
click at [265, 243] on button "Next" at bounding box center [272, 248] width 42 height 14
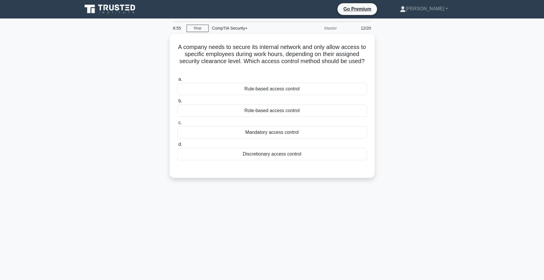
scroll to position [0, 0]
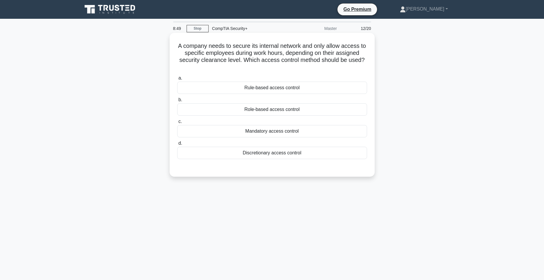
click at [250, 88] on div "Rule-based access control" at bounding box center [272, 88] width 190 height 12
click at [177, 80] on input "a. Rule-based access control" at bounding box center [177, 78] width 0 height 4
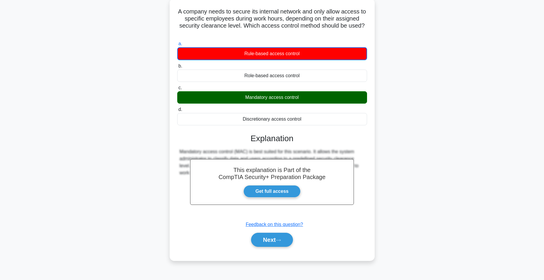
scroll to position [37, 0]
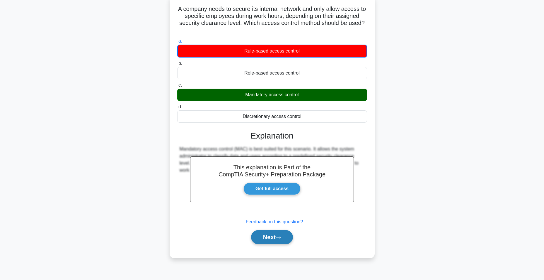
click at [272, 243] on button "Next" at bounding box center [272, 237] width 42 height 14
click at [271, 240] on button "Next" at bounding box center [272, 237] width 42 height 14
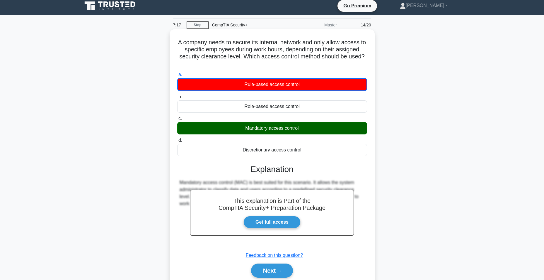
scroll to position [0, 0]
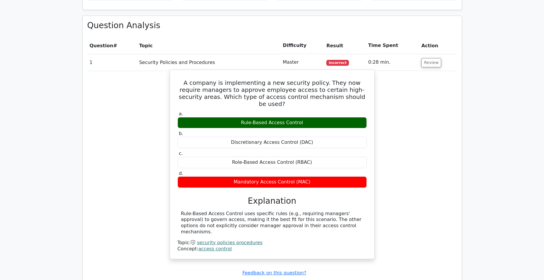
scroll to position [410, 0]
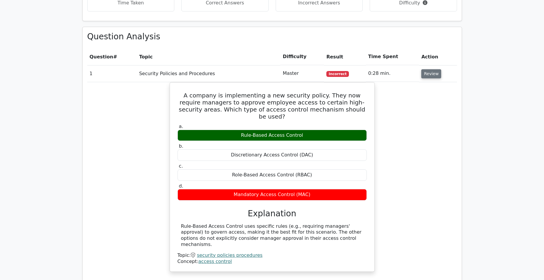
click at [422, 69] on button "Review" at bounding box center [432, 73] width 20 height 9
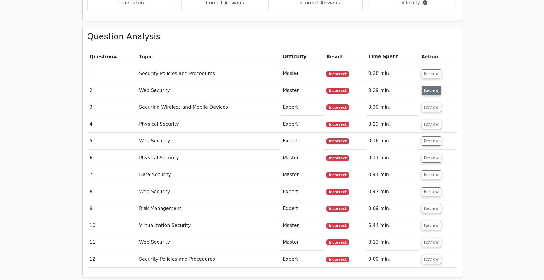
click at [425, 86] on button "Review" at bounding box center [432, 90] width 20 height 9
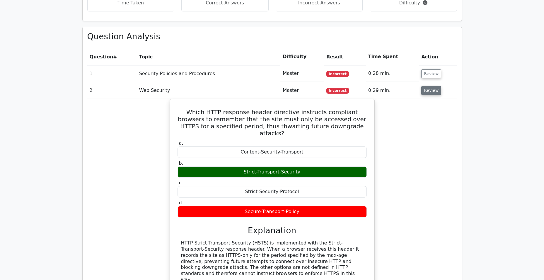
click at [425, 86] on button "Review" at bounding box center [432, 90] width 20 height 9
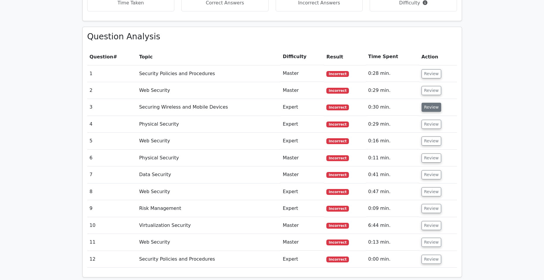
click at [428, 103] on button "Review" at bounding box center [432, 107] width 20 height 9
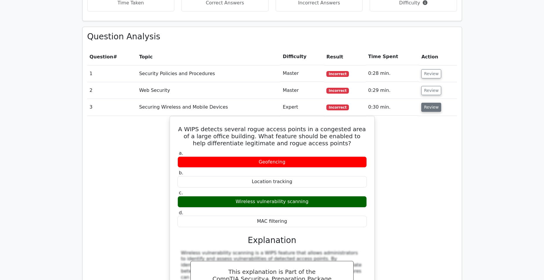
click at [428, 103] on button "Review" at bounding box center [432, 107] width 20 height 9
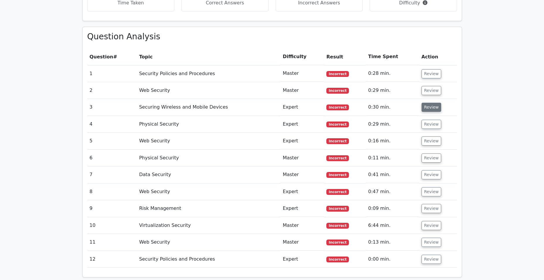
click at [427, 103] on button "Review" at bounding box center [432, 107] width 20 height 9
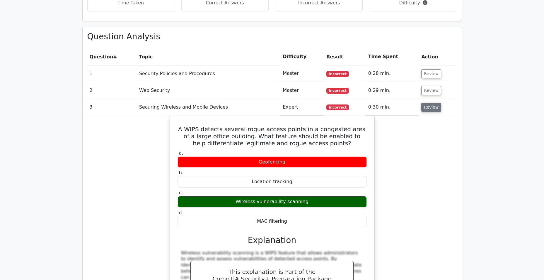
click at [425, 103] on button "Review" at bounding box center [432, 107] width 20 height 9
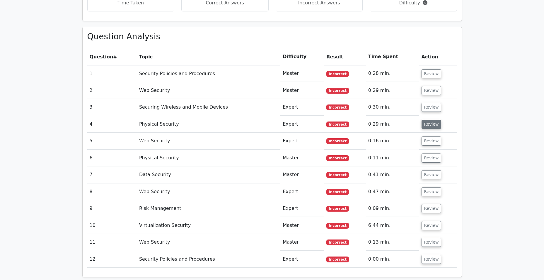
click at [434, 120] on button "Review" at bounding box center [432, 124] width 20 height 9
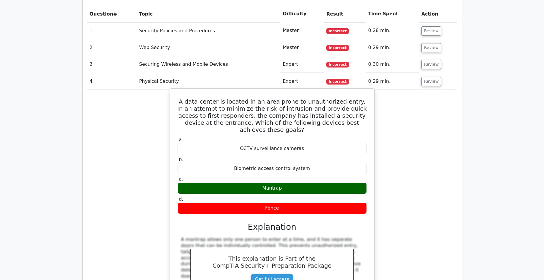
scroll to position [440, 0]
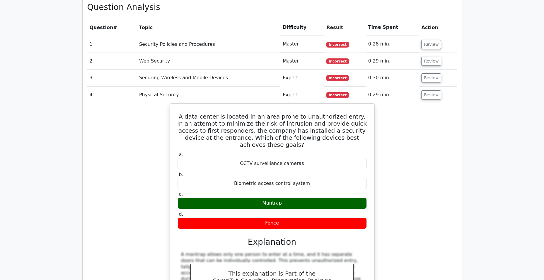
drag, startPoint x: 412, startPoint y: 78, endPoint x: 416, endPoint y: 80, distance: 3.8
click at [413, 86] on td "0:29 min." at bounding box center [392, 94] width 53 height 17
click at [422, 90] on button "Review" at bounding box center [432, 94] width 20 height 9
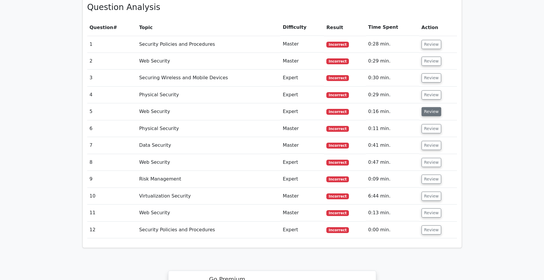
click at [425, 107] on button "Review" at bounding box center [432, 111] width 20 height 9
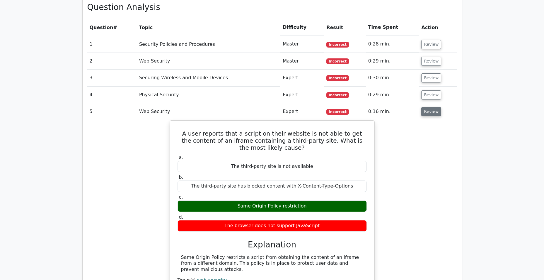
click at [425, 107] on button "Review" at bounding box center [432, 111] width 20 height 9
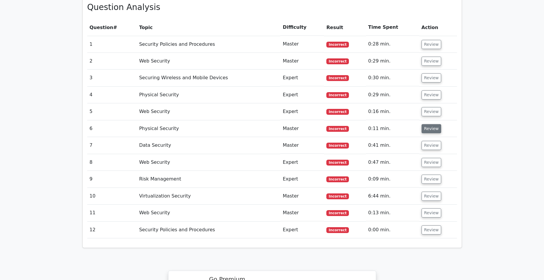
click at [425, 124] on button "Review" at bounding box center [432, 128] width 20 height 9
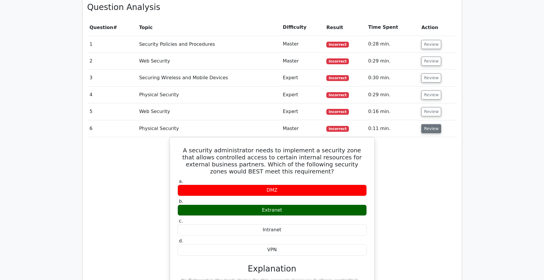
click at [432, 124] on button "Review" at bounding box center [432, 128] width 20 height 9
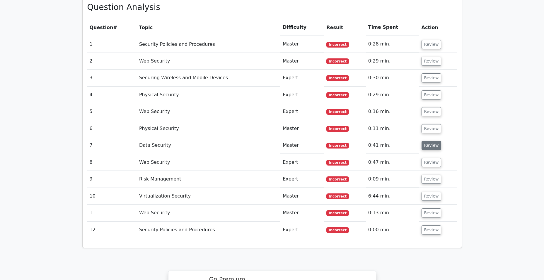
click at [431, 141] on button "Review" at bounding box center [432, 145] width 20 height 9
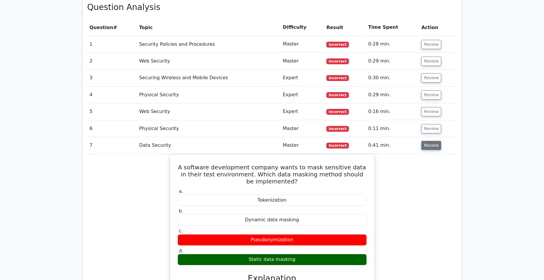
click at [433, 141] on button "Review" at bounding box center [432, 145] width 20 height 9
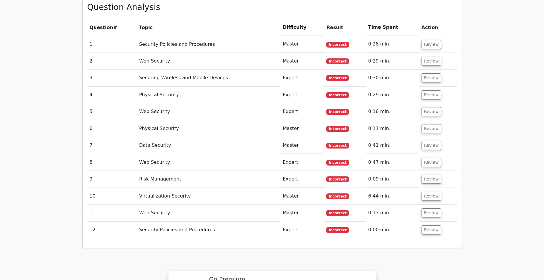
click at [432, 155] on td "Review" at bounding box center [439, 162] width 38 height 17
click at [430, 158] on button "Review" at bounding box center [432, 162] width 20 height 9
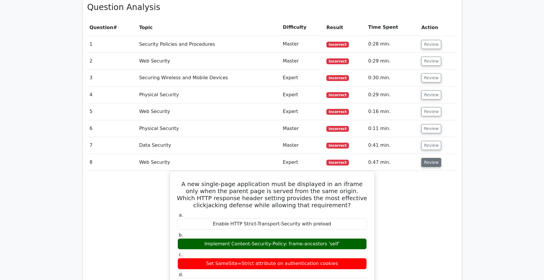
click at [427, 158] on button "Review" at bounding box center [432, 162] width 20 height 9
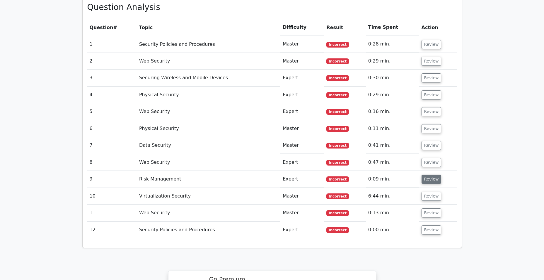
click at [428, 174] on button "Review" at bounding box center [432, 178] width 20 height 9
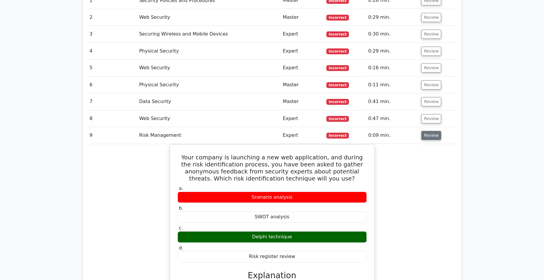
scroll to position [469, 0]
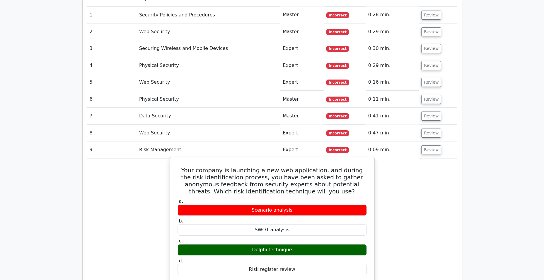
drag, startPoint x: 294, startPoint y: 236, endPoint x: 254, endPoint y: 237, distance: 40.5
click at [254, 244] on div "Delphi technique" at bounding box center [272, 249] width 189 height 11
copy div "Delphi technique"
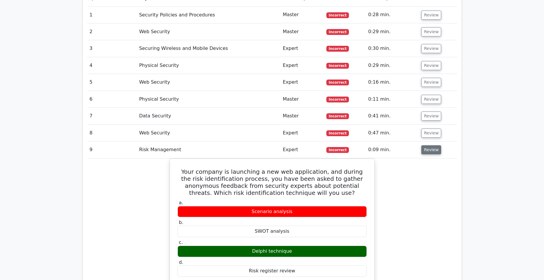
click at [426, 145] on button "Review" at bounding box center [432, 149] width 20 height 9
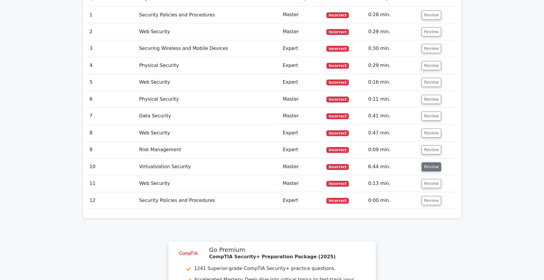
click at [428, 162] on button "Review" at bounding box center [432, 166] width 20 height 9
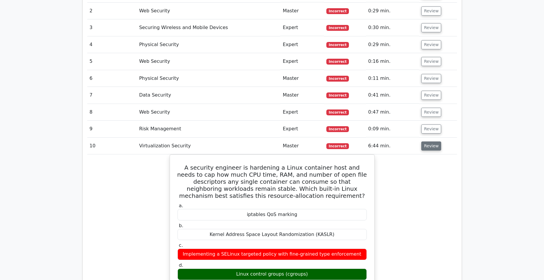
scroll to position [498, 0]
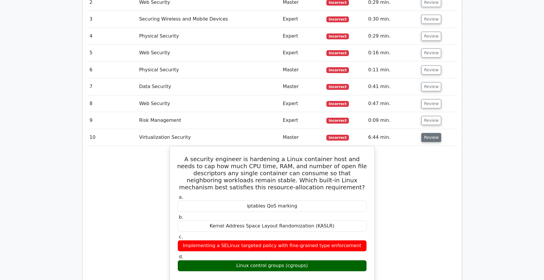
click at [428, 133] on button "Review" at bounding box center [432, 137] width 20 height 9
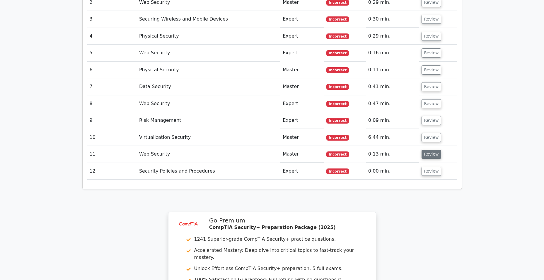
click at [426, 150] on button "Review" at bounding box center [432, 154] width 20 height 9
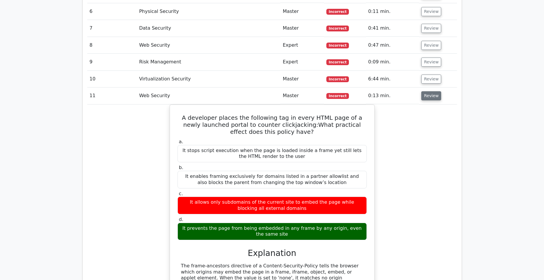
scroll to position [557, 0]
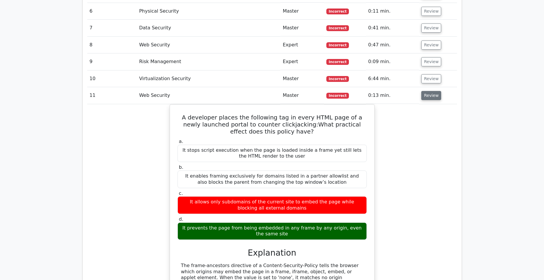
click at [430, 91] on button "Review" at bounding box center [432, 95] width 20 height 9
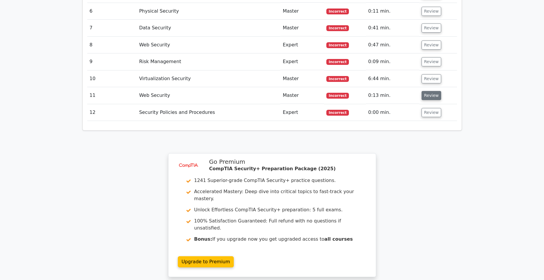
click at [429, 91] on button "Review" at bounding box center [432, 95] width 20 height 9
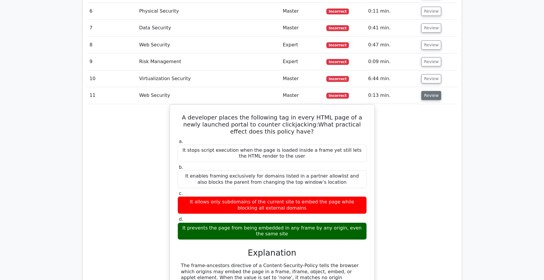
click at [428, 91] on button "Review" at bounding box center [432, 95] width 20 height 9
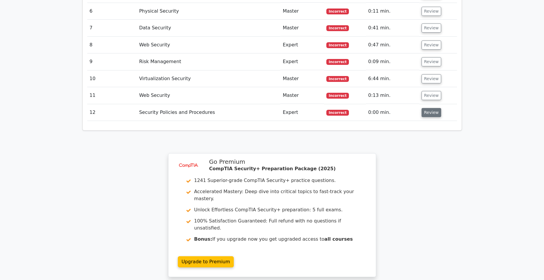
click at [428, 108] on button "Review" at bounding box center [432, 112] width 20 height 9
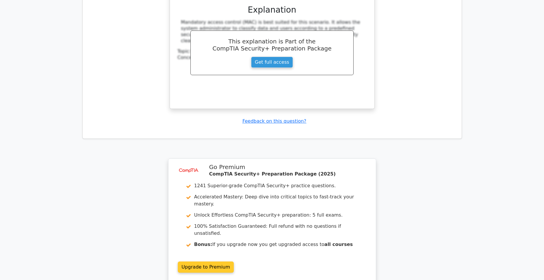
scroll to position [850, 0]
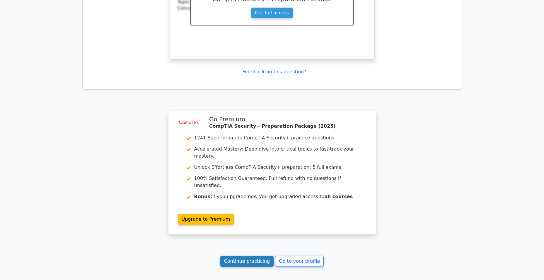
click at [251, 255] on link "Continue practicing" at bounding box center [247, 260] width 54 height 11
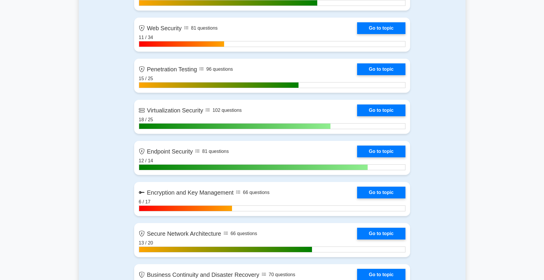
scroll to position [1085, 0]
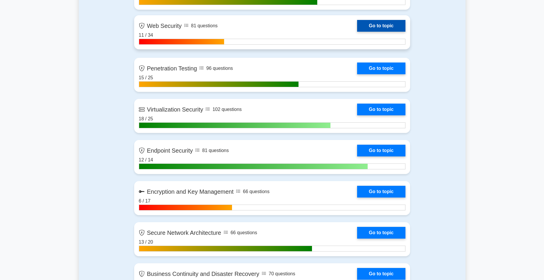
click at [379, 29] on link "Go to topic" at bounding box center [381, 26] width 48 height 12
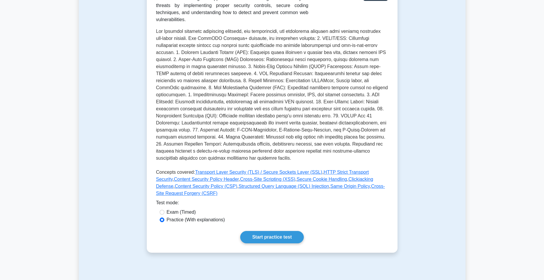
scroll to position [235, 0]
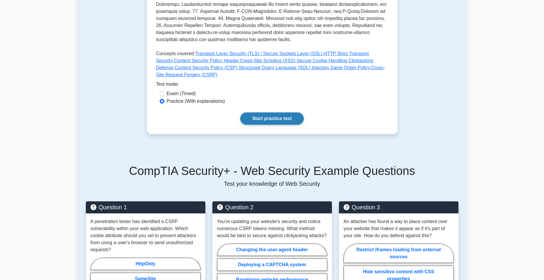
click at [277, 112] on link "Start practice test" at bounding box center [272, 118] width 64 height 12
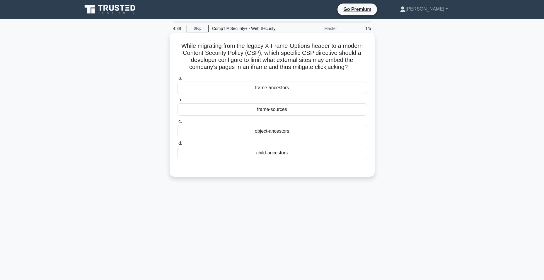
click at [287, 113] on div "frame-sources" at bounding box center [272, 109] width 190 height 12
click at [177, 102] on input "b. frame-sources" at bounding box center [177, 100] width 0 height 4
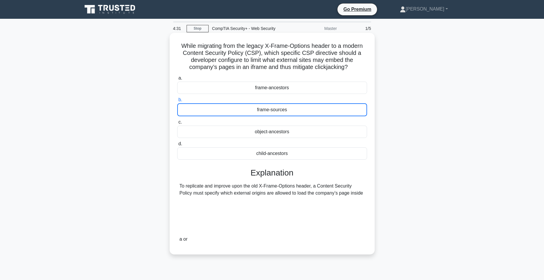
click at [277, 113] on div "frame-sources" at bounding box center [272, 109] width 190 height 13
click at [177, 102] on input "b. frame-sources" at bounding box center [177, 100] width 0 height 4
click at [277, 113] on div "frame-sources" at bounding box center [272, 109] width 190 height 13
click at [177, 102] on input "b. frame-sources" at bounding box center [177, 100] width 0 height 4
click at [271, 109] on div "frame-sources" at bounding box center [272, 109] width 190 height 13
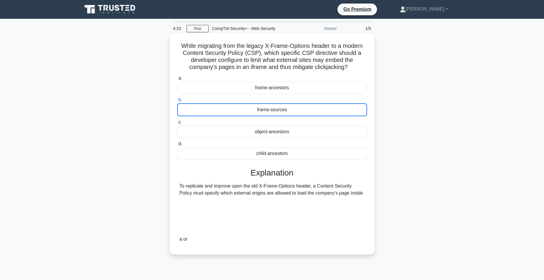
click at [177, 102] on input "b. frame-sources" at bounding box center [177, 100] width 0 height 4
click at [305, 112] on div "frame-sources" at bounding box center [272, 109] width 190 height 13
click at [177, 102] on input "b. frame-sources" at bounding box center [177, 100] width 0 height 4
click at [305, 112] on div "frame-sources" at bounding box center [272, 109] width 190 height 13
click at [177, 102] on input "b. frame-sources" at bounding box center [177, 100] width 0 height 4
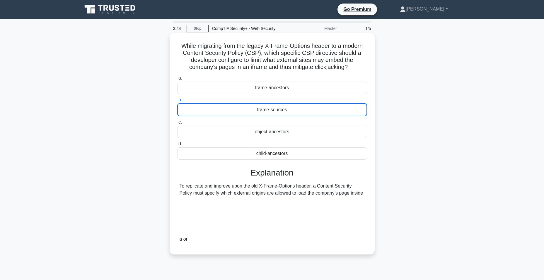
click at [258, 92] on div "frame-ancestors" at bounding box center [272, 88] width 190 height 12
drag, startPoint x: 258, startPoint y: 92, endPoint x: 251, endPoint y: 110, distance: 18.7
click at [251, 110] on div "frame-sources" at bounding box center [272, 109] width 190 height 13
click at [177, 102] on input "b. frame-sources" at bounding box center [177, 100] width 0 height 4
click at [251, 110] on div "frame-sources" at bounding box center [272, 109] width 190 height 13
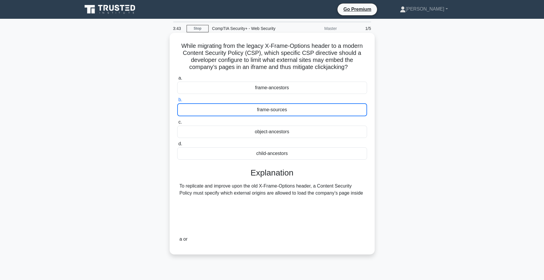
click at [177, 102] on input "b. frame-sources" at bounding box center [177, 100] width 0 height 4
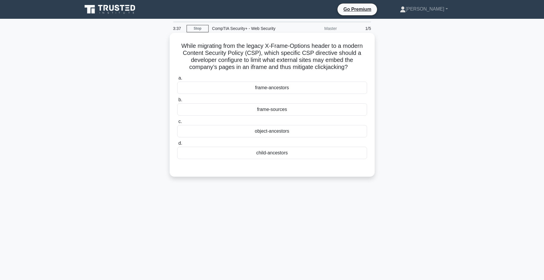
click at [265, 104] on div "frame-sources" at bounding box center [272, 109] width 190 height 12
click at [177, 102] on input "b. frame-sources" at bounding box center [177, 100] width 0 height 4
